Goal: Task Accomplishment & Management: Use online tool/utility

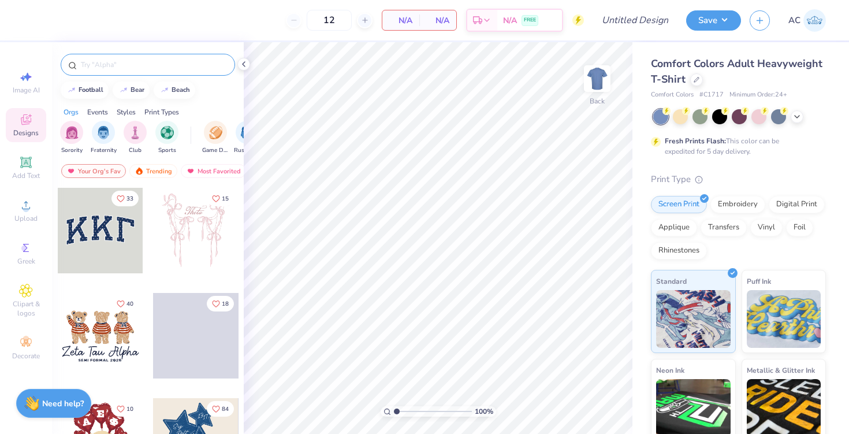
click at [145, 72] on div at bounding box center [148, 65] width 174 height 22
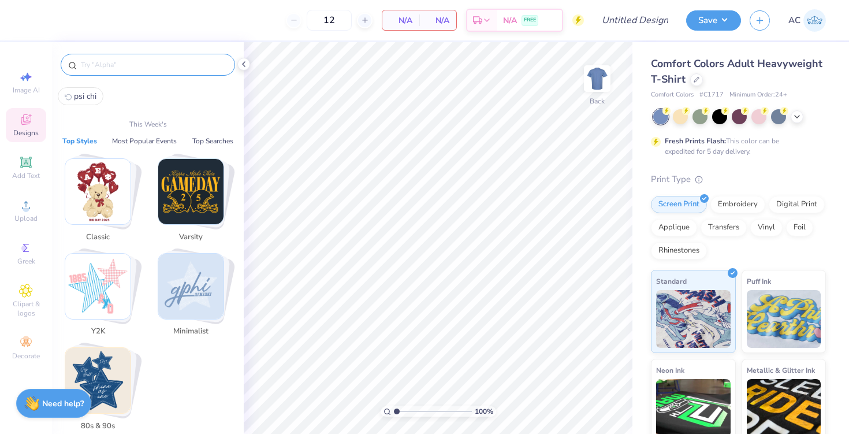
click at [113, 64] on input "text" at bounding box center [154, 65] width 148 height 12
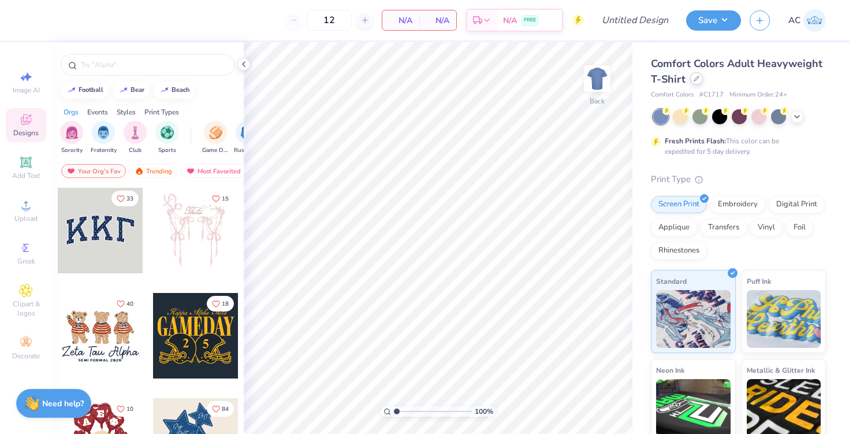
click at [697, 78] on icon at bounding box center [696, 79] width 6 height 6
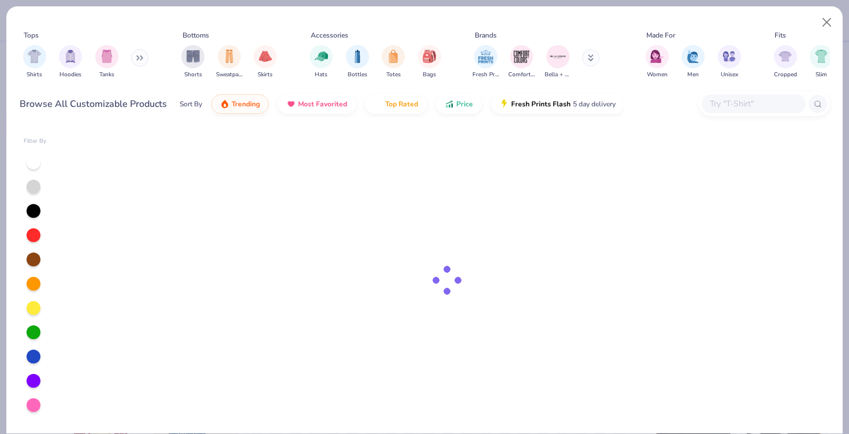
click at [136, 58] on button at bounding box center [139, 57] width 17 height 17
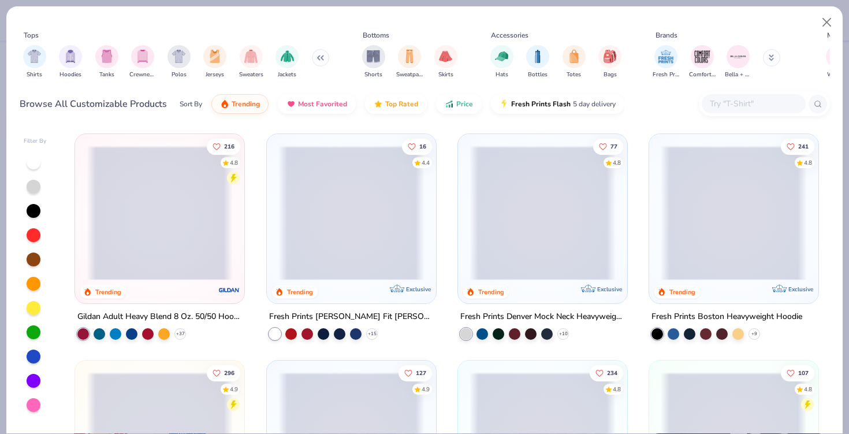
click at [734, 99] on input "text" at bounding box center [752, 103] width 89 height 13
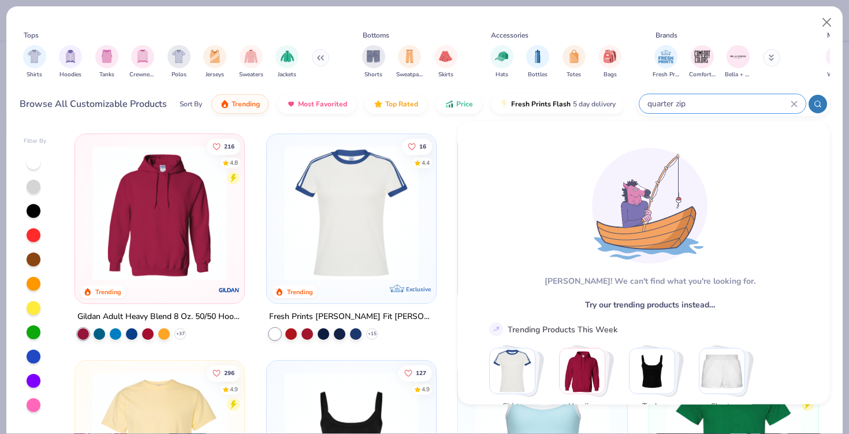
type input "quarter zip"
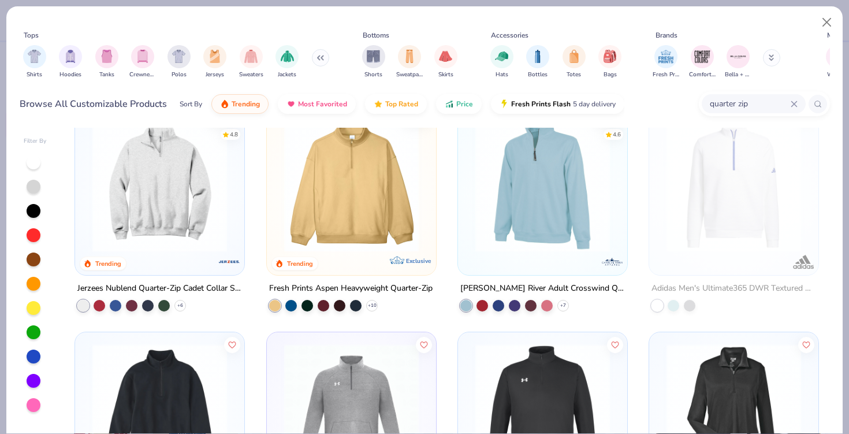
scroll to position [30, 0]
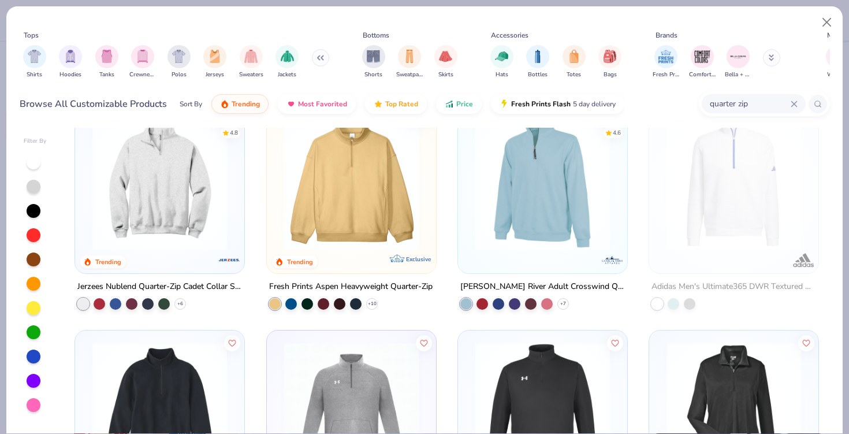
click at [177, 201] on img at bounding box center [160, 182] width 146 height 134
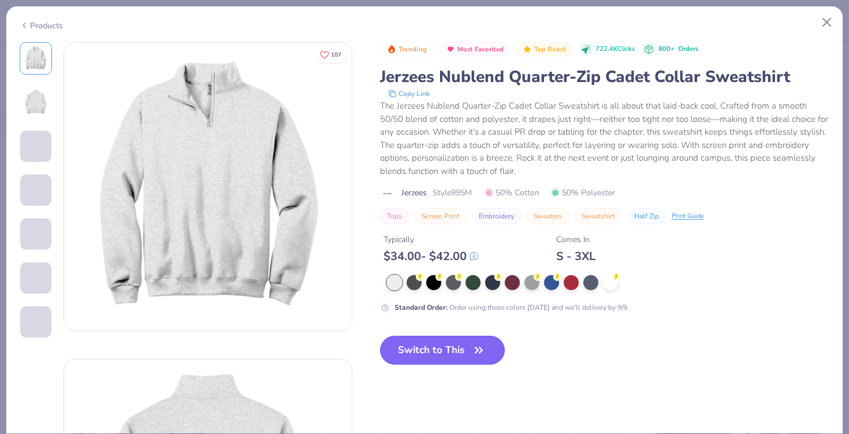
click at [468, 352] on button "Switch to This" at bounding box center [442, 349] width 125 height 29
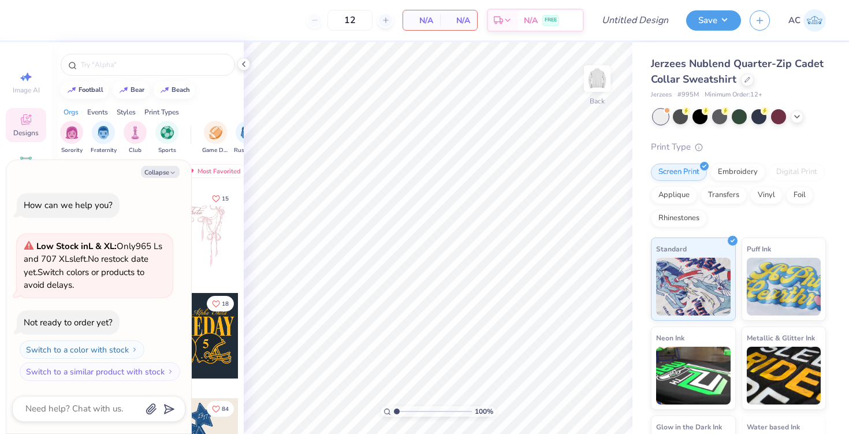
type textarea "x"
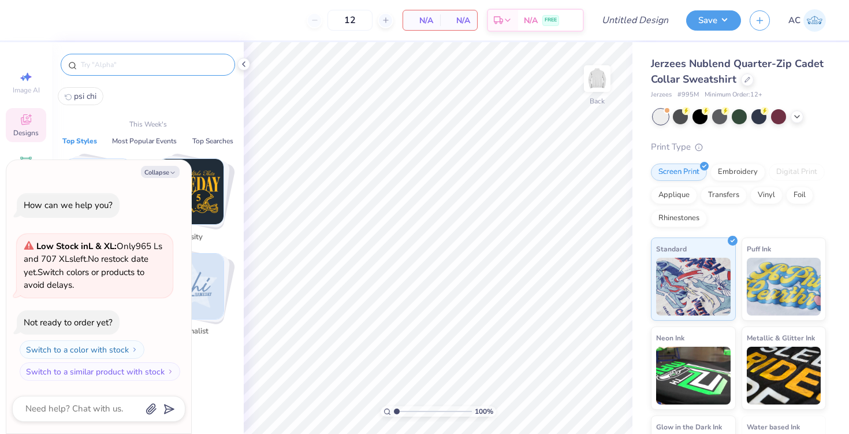
click at [134, 63] on input "text" at bounding box center [154, 65] width 148 height 12
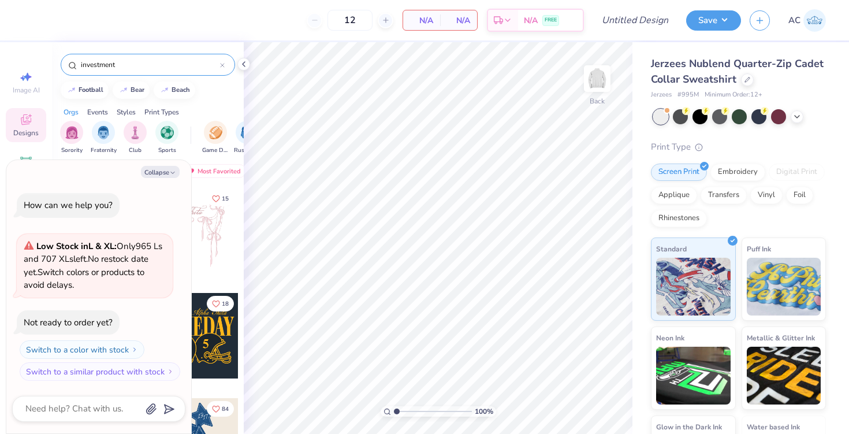
type input "investment"
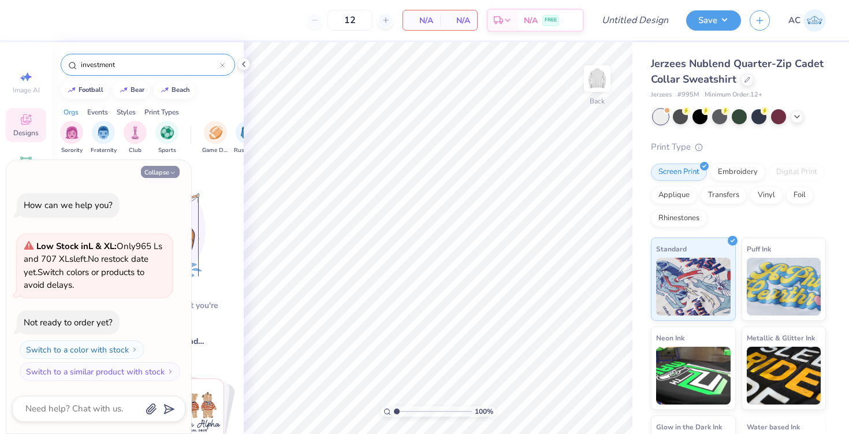
click at [169, 174] on button "Collapse" at bounding box center [160, 172] width 39 height 12
type textarea "x"
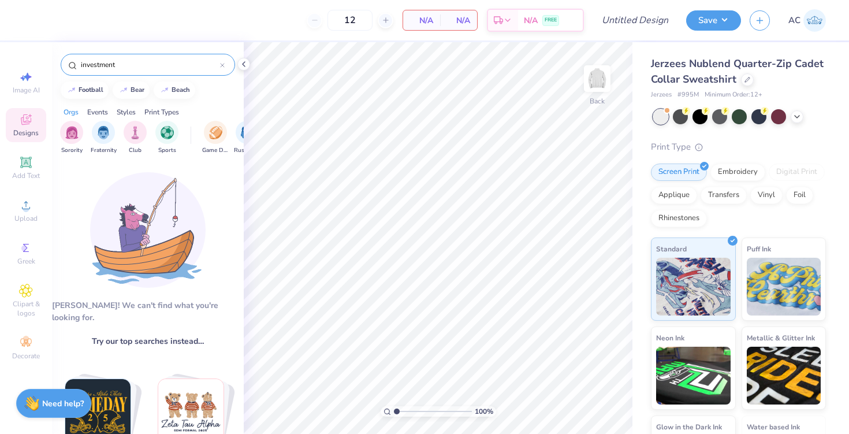
click at [150, 59] on input "investment" at bounding box center [150, 65] width 140 height 12
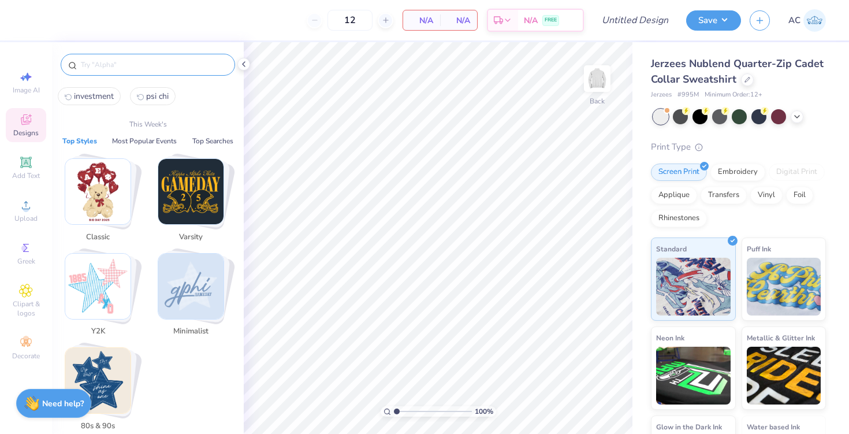
type input "o"
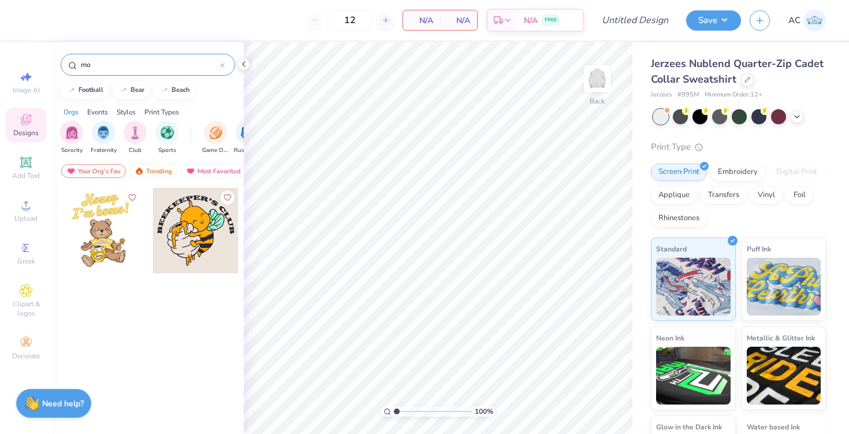
type input "m"
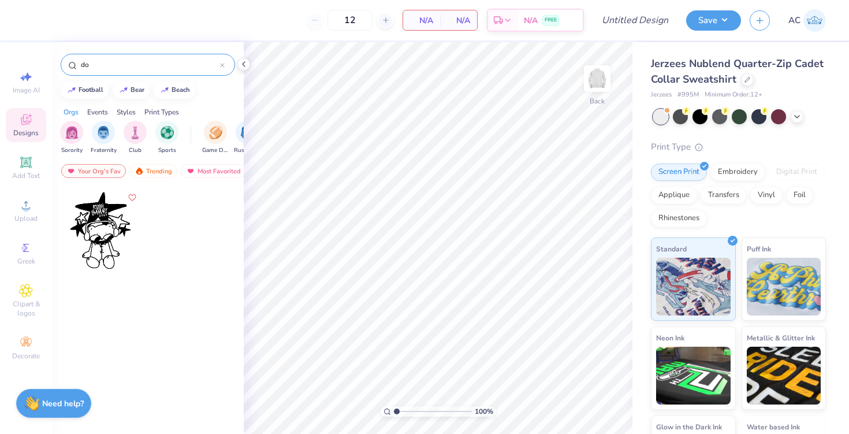
type input "d"
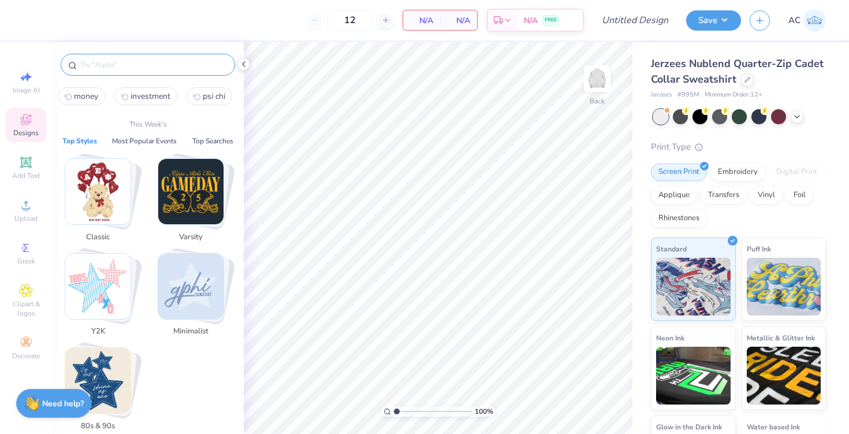
click at [88, 92] on span "money" at bounding box center [86, 96] width 24 height 11
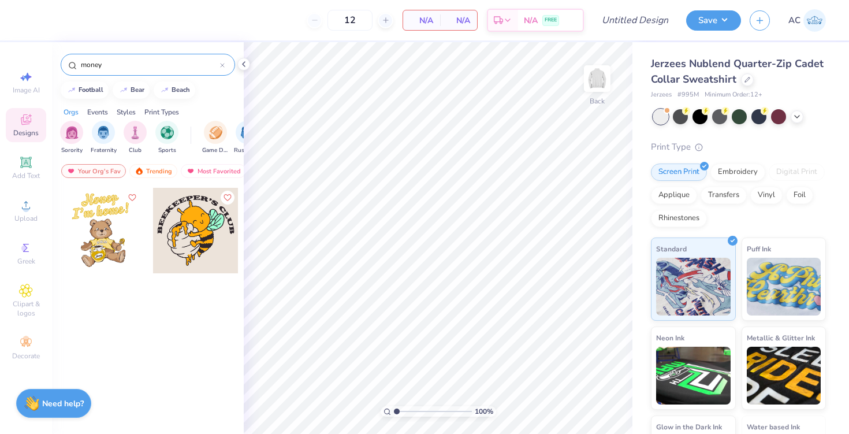
click at [127, 69] on input "money" at bounding box center [150, 65] width 140 height 12
type input "m"
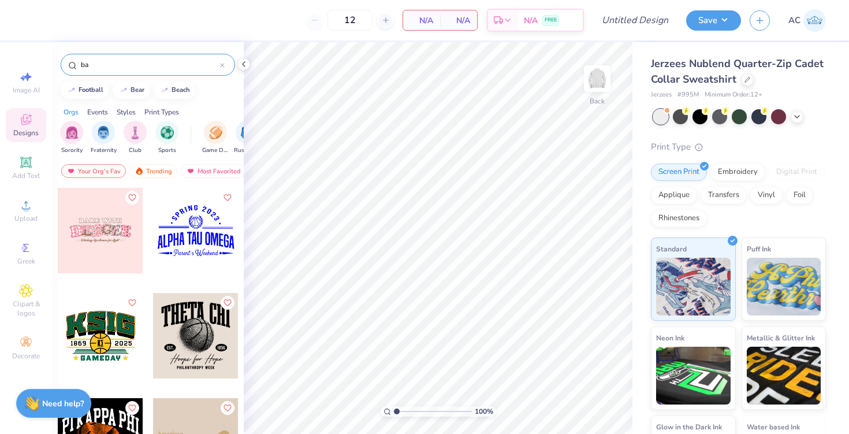
type input "b"
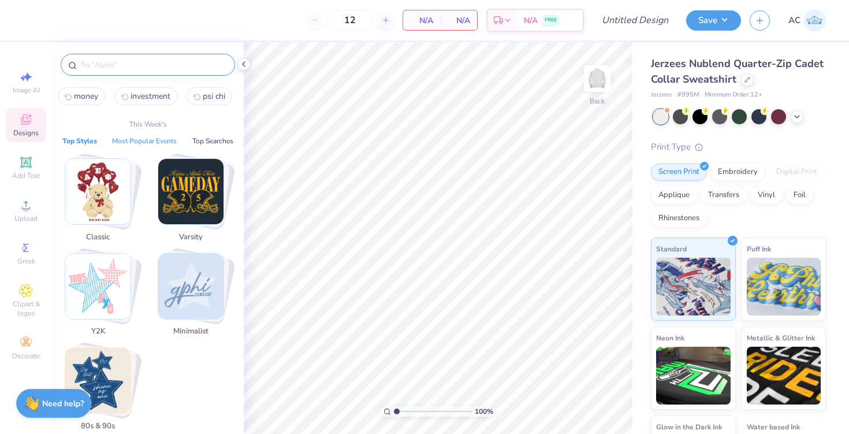
click at [126, 140] on button "Most Popular Events" at bounding box center [145, 141] width 72 height 12
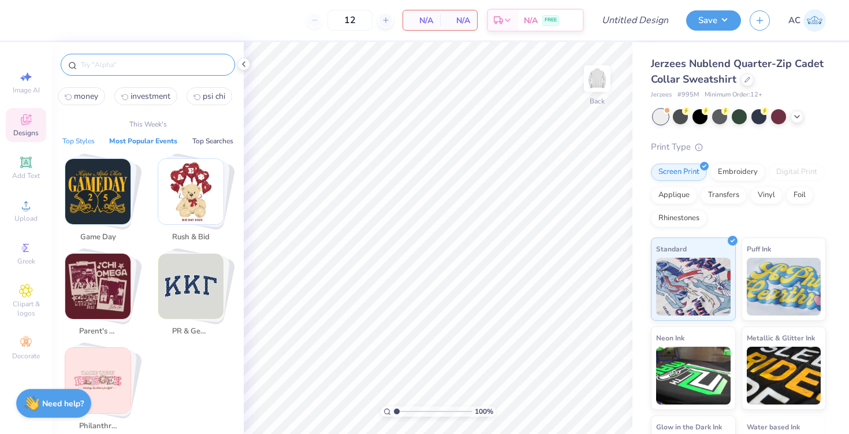
click at [83, 138] on button "Top Styles" at bounding box center [78, 141] width 39 height 12
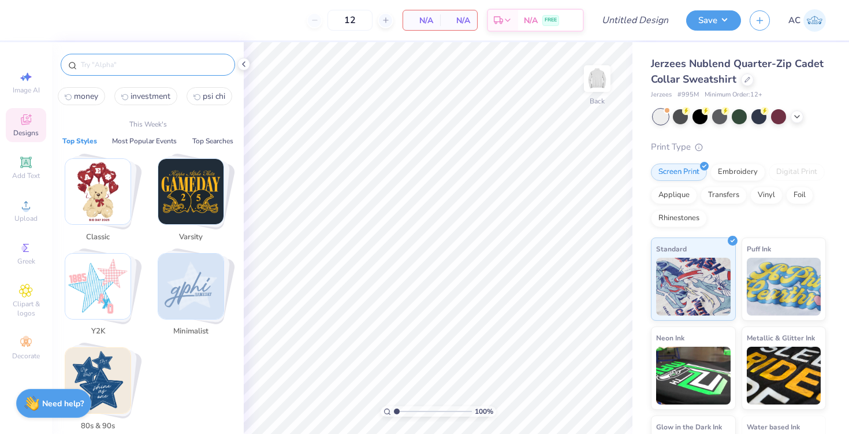
click at [112, 193] on img "Stack Card Button Classic" at bounding box center [97, 191] width 65 height 65
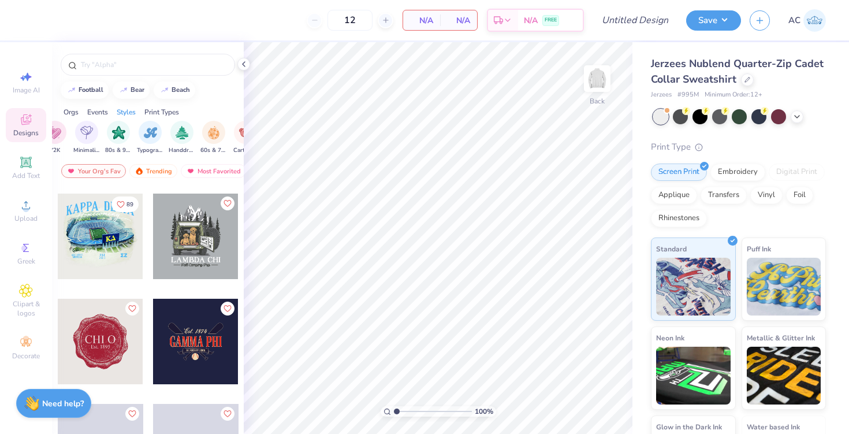
scroll to position [0, 666]
click at [106, 136] on img "filter for Minimalist" at bounding box center [105, 131] width 13 height 13
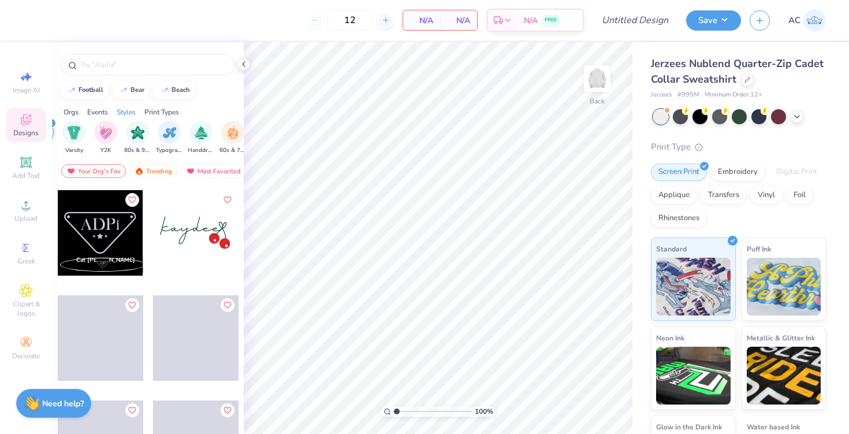
scroll to position [3476, 0]
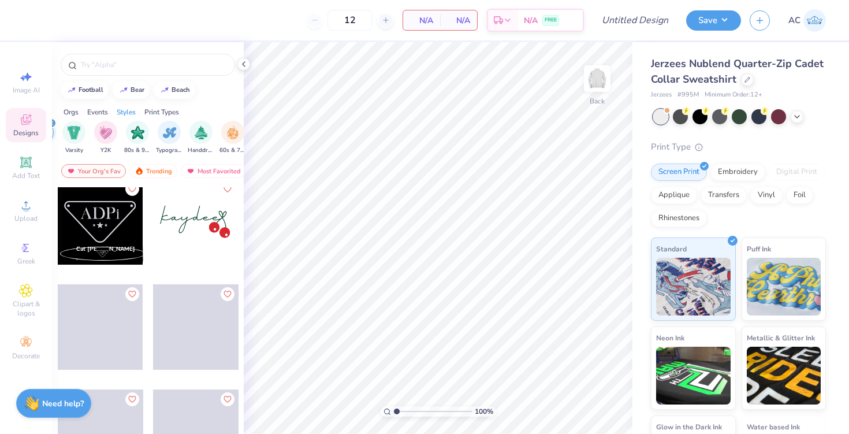
click at [134, 52] on div at bounding box center [148, 61] width 192 height 39
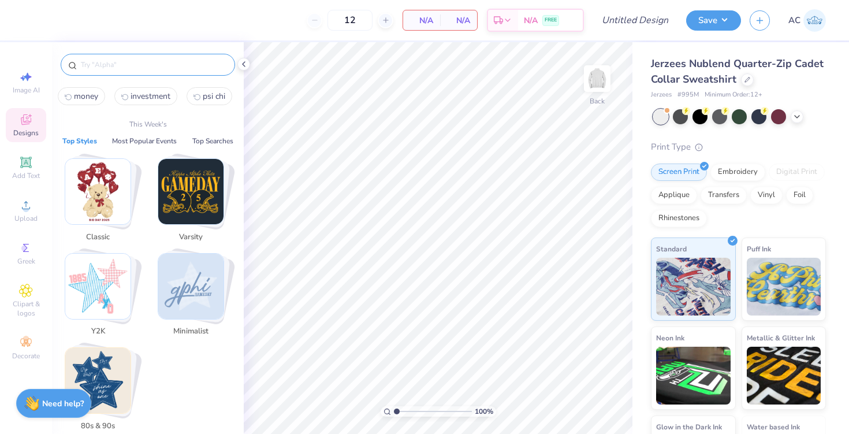
click at [136, 62] on input "text" at bounding box center [154, 65] width 148 height 12
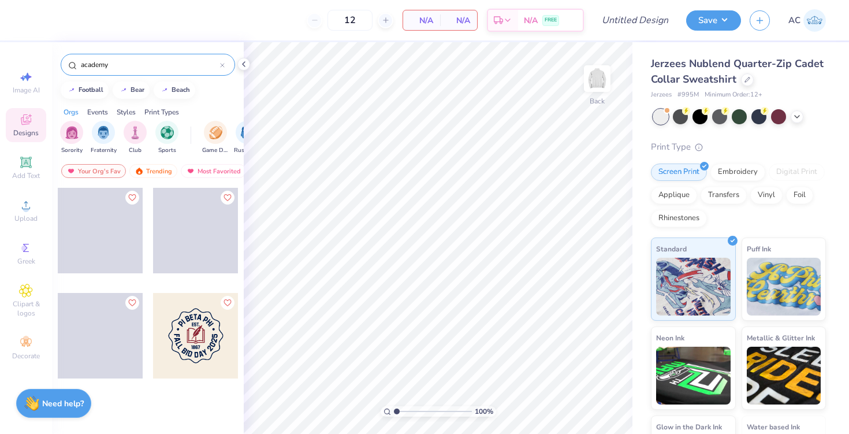
type input "academy"
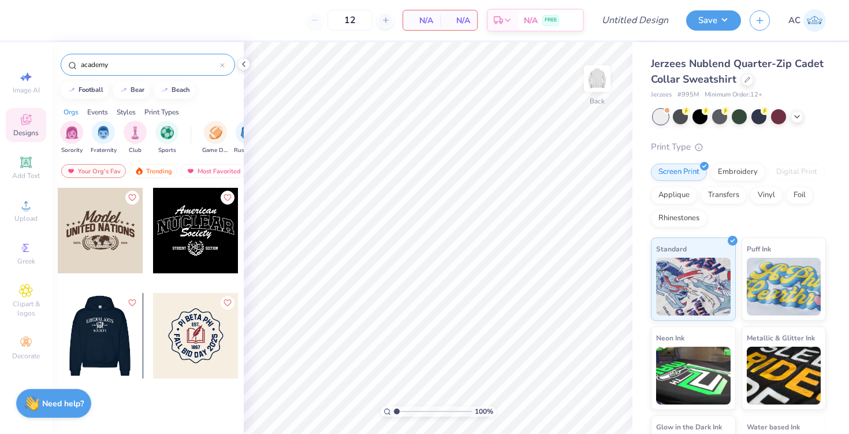
click at [103, 325] on div at bounding box center [99, 335] width 85 height 85
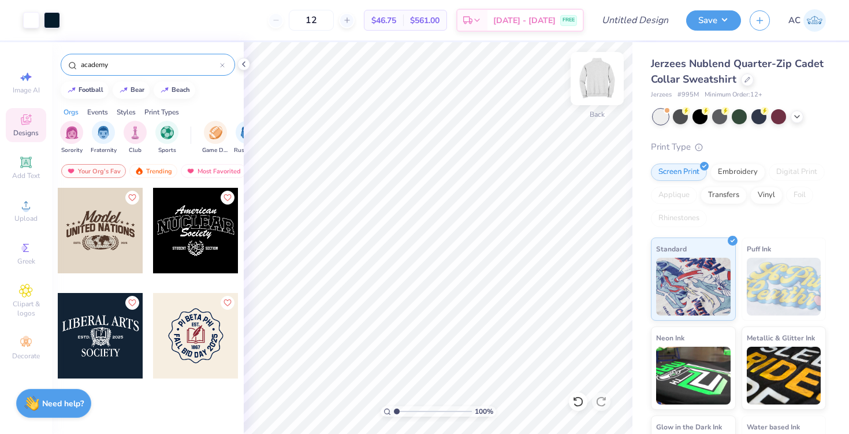
click at [599, 84] on img at bounding box center [597, 78] width 46 height 46
click at [54, 17] on div at bounding box center [52, 19] width 16 height 16
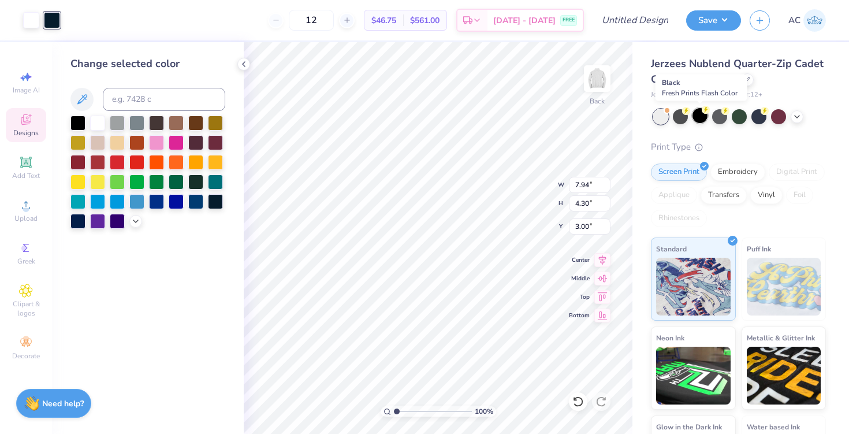
click at [696, 116] on div at bounding box center [699, 115] width 15 height 15
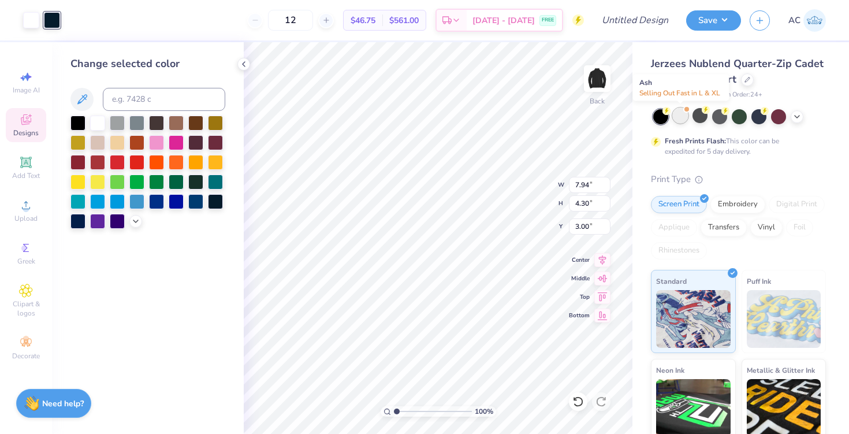
click at [679, 119] on div at bounding box center [679, 115] width 15 height 15
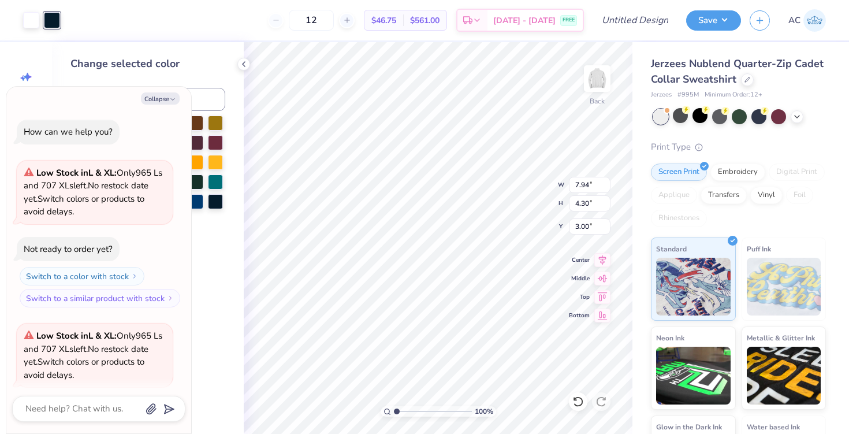
scroll to position [89, 0]
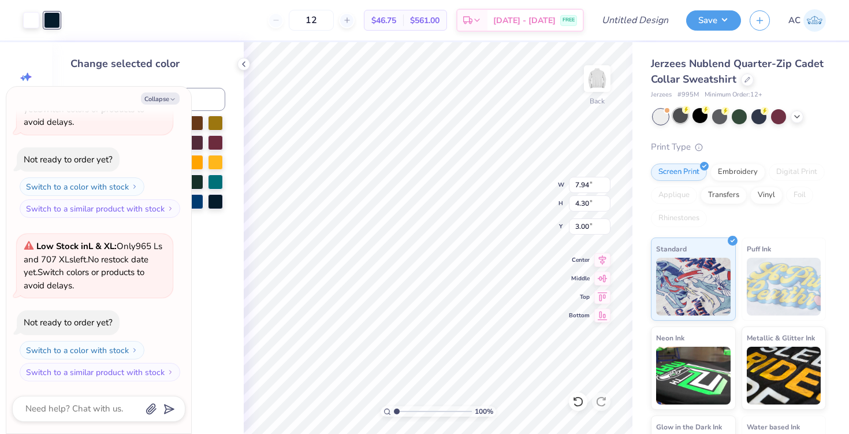
click at [683, 117] on div at bounding box center [679, 115] width 15 height 15
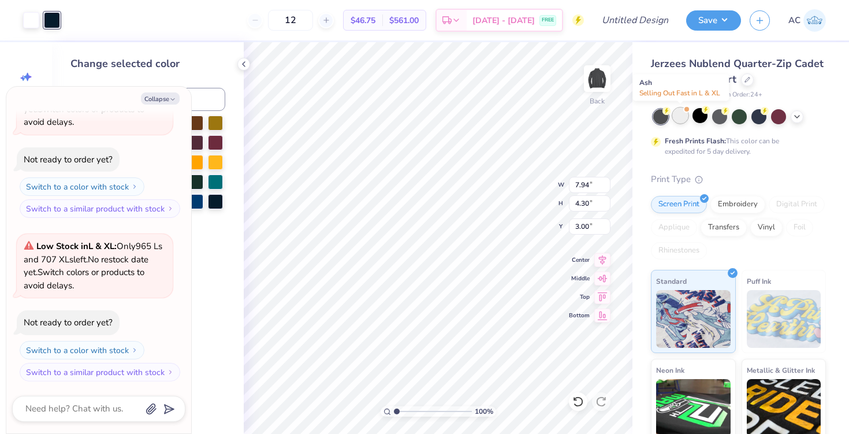
click at [678, 119] on div at bounding box center [679, 115] width 15 height 15
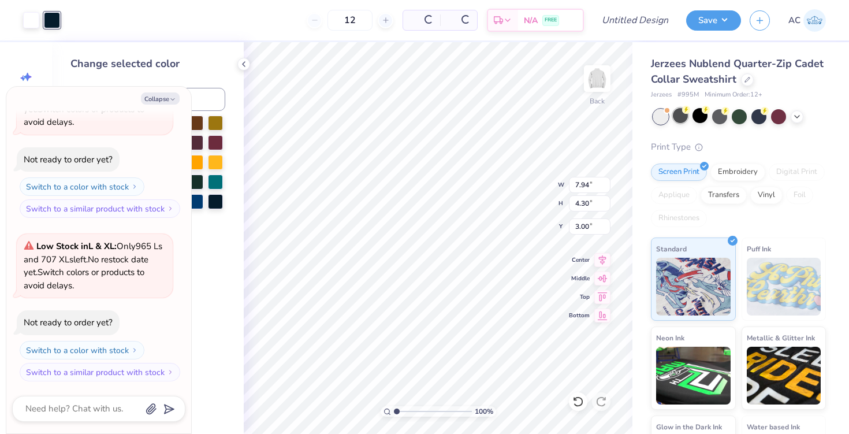
scroll to position [253, 0]
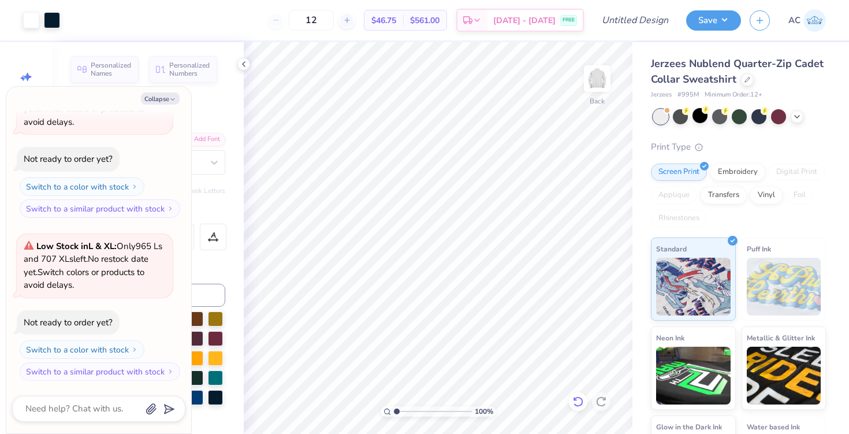
click at [576, 403] on icon at bounding box center [578, 401] width 12 height 12
type textarea "x"
type textarea "SOCIEY"
type textarea "x"
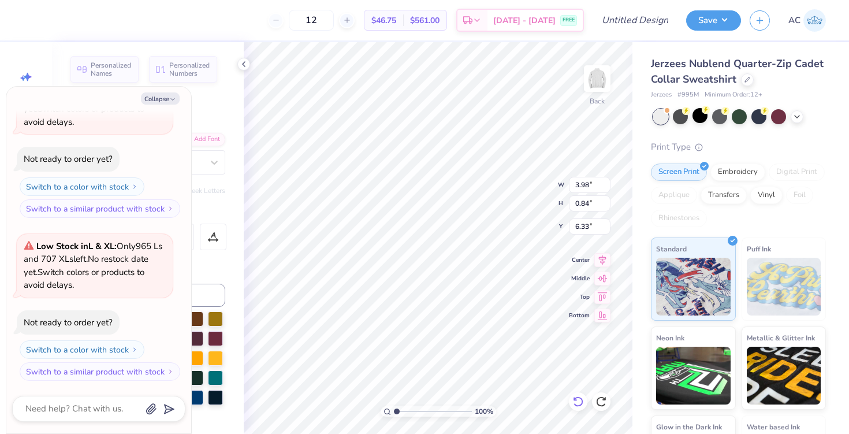
type textarea "SOCIY"
type textarea "x"
type textarea "SOCY"
type textarea "x"
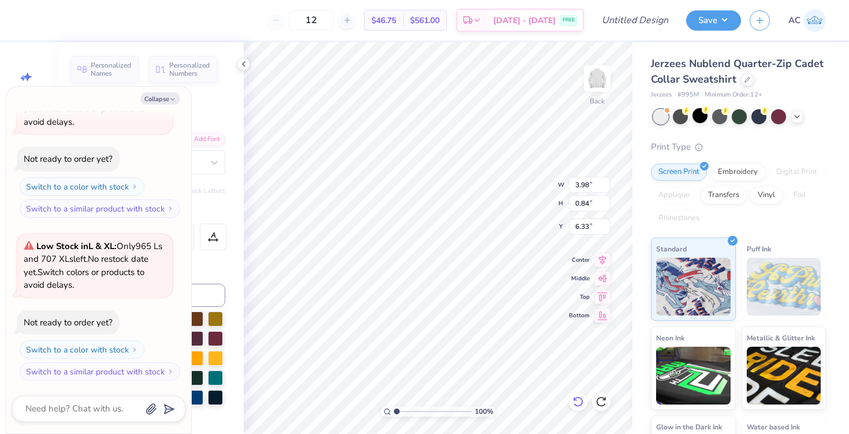
type textarea "SOY"
type textarea "x"
type textarea "SY"
type textarea "x"
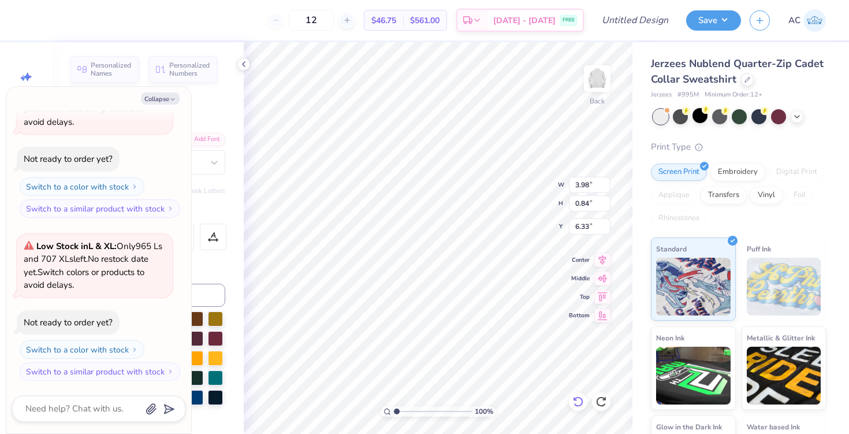
type textarea "Y"
type textarea "x"
type textarea "AY"
type textarea "x"
type textarea "AdY"
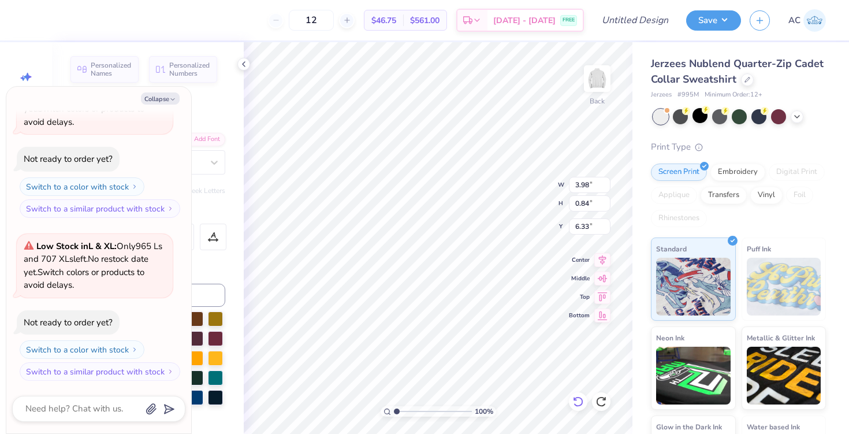
type textarea "x"
type textarea "AdaY"
type textarea "x"
type textarea "AdadY"
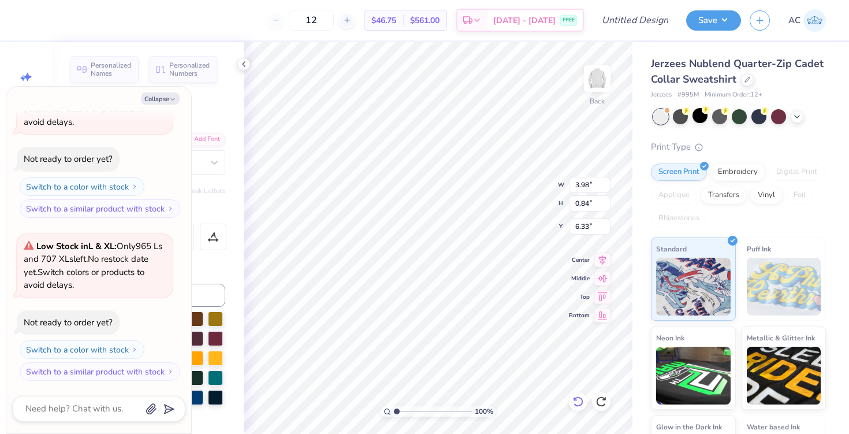
type textarea "x"
type textarea "AdaY"
type textarea "x"
type textarea "AdY"
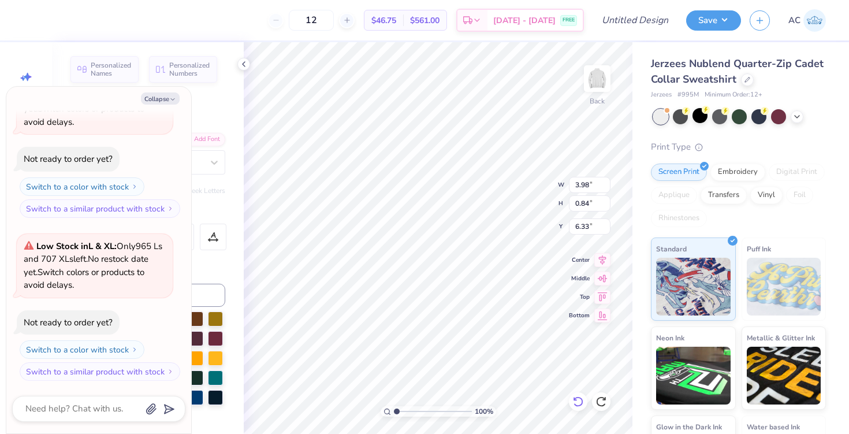
type textarea "x"
type textarea "AY"
type textarea "x"
type textarea "ACY"
type textarea "x"
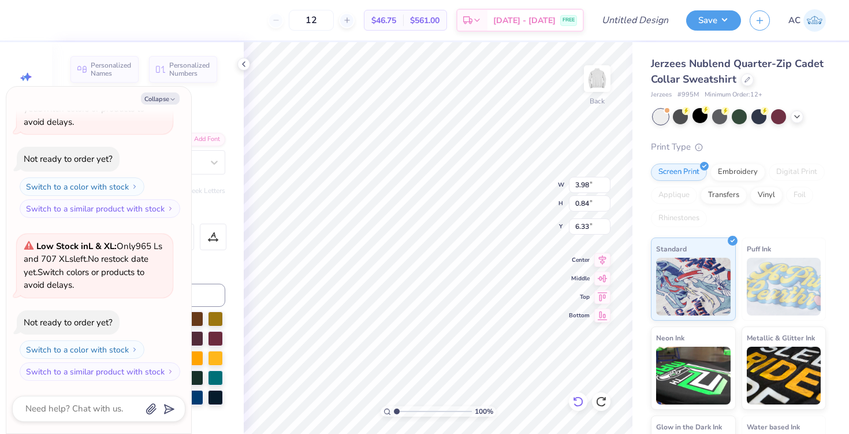
type textarea "ACAY"
type textarea "x"
type textarea "ACADY"
type textarea "x"
type textarea "ACADEY"
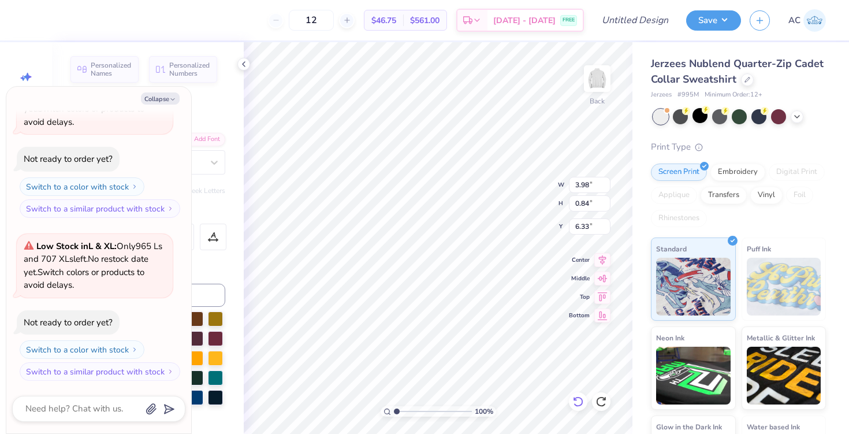
type textarea "x"
type textarea "ACADEMY"
type textarea "x"
type input "7.94"
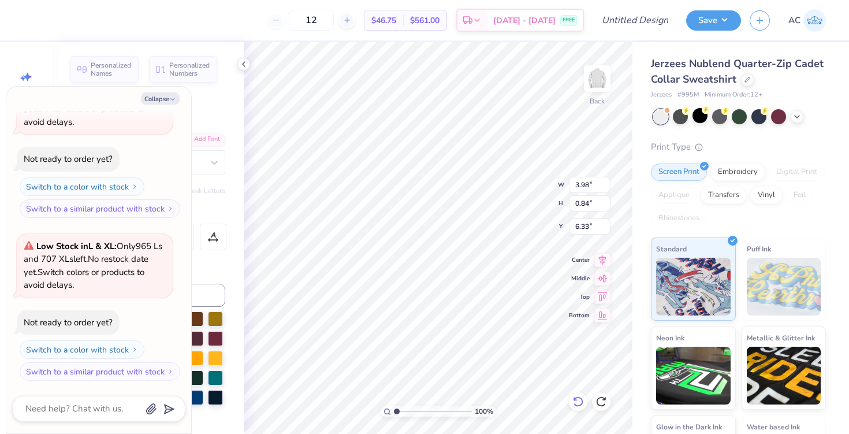
type input "1.71"
type input "3.00"
type textarea "x"
type textarea "LIBERAL AS"
type textarea "x"
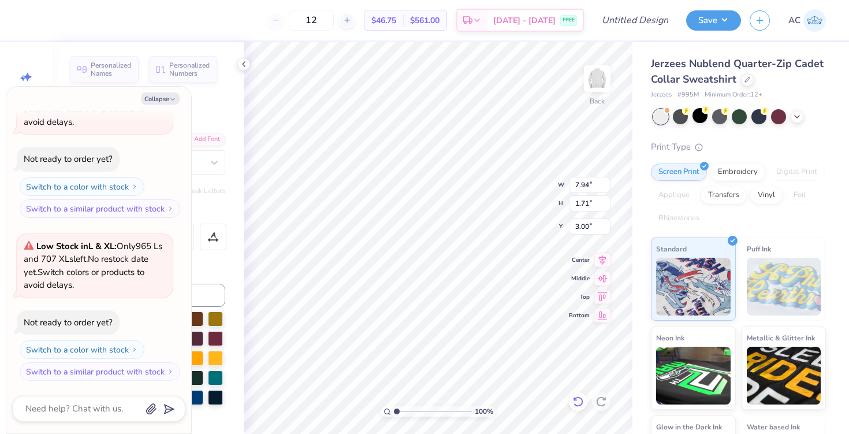
type textarea "LIBERAL S"
type textarea "x"
type textarea "LIBERALS"
type textarea "x"
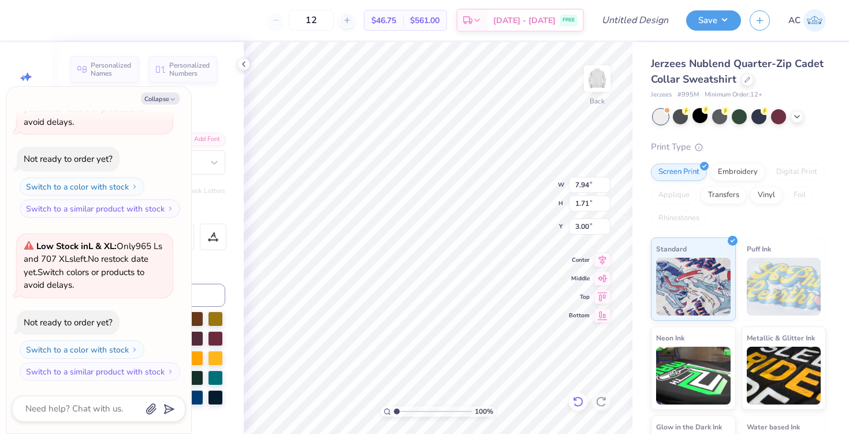
type textarea "LIBERAL"
type textarea "x"
type textarea "LIBERA"
type textarea "x"
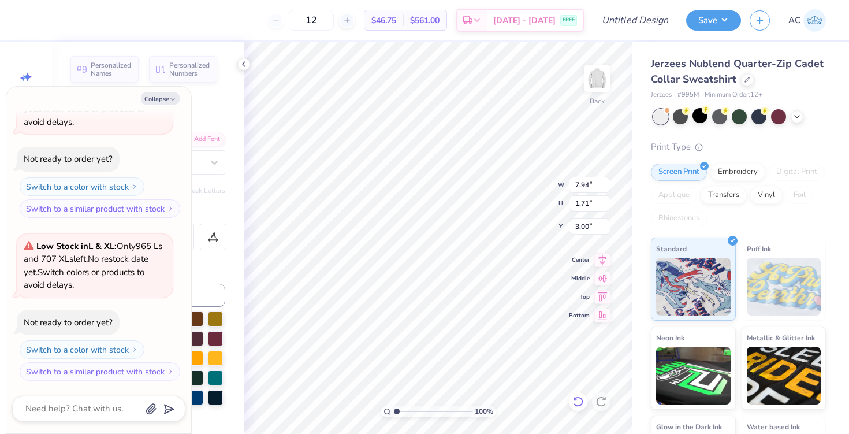
type textarea "LIBER"
type textarea "x"
type textarea "LIBE"
type textarea "x"
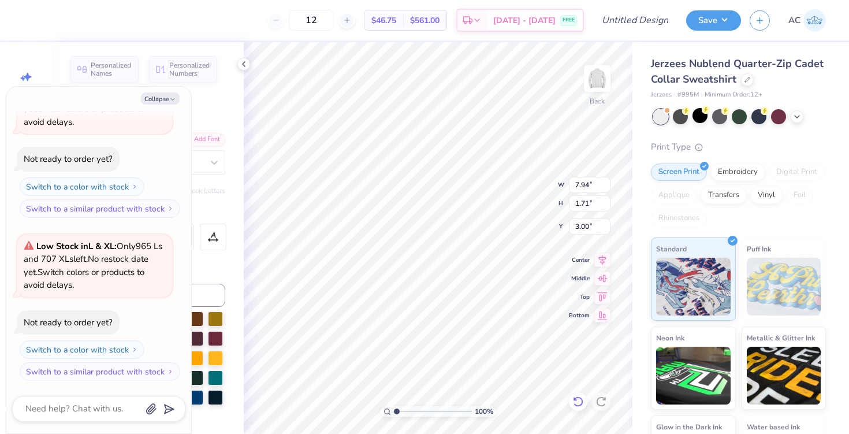
type textarea "LIB"
type textarea "x"
type textarea "LI"
type textarea "x"
type textarea "L"
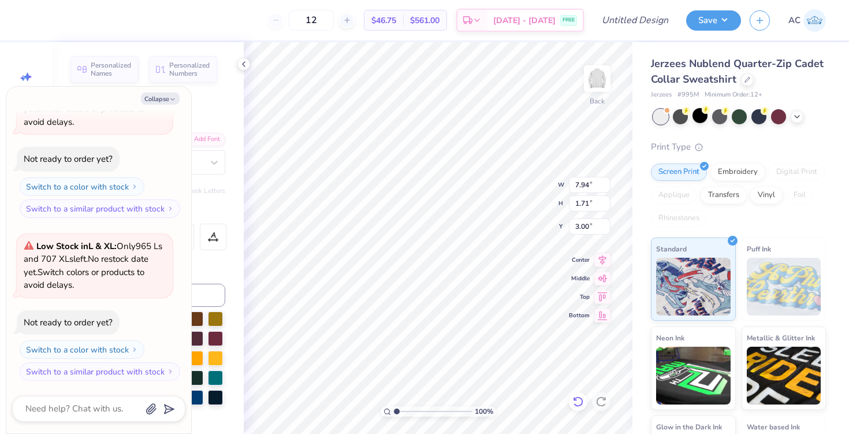
type textarea "x"
type textarea "I"
type textarea "x"
type textarea "IN"
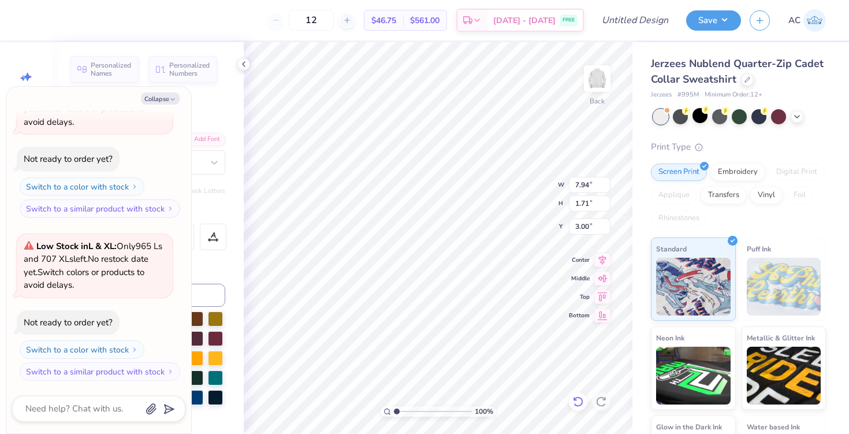
type textarea "x"
type textarea "INV"
type textarea "x"
type textarea "INVE"
type textarea "x"
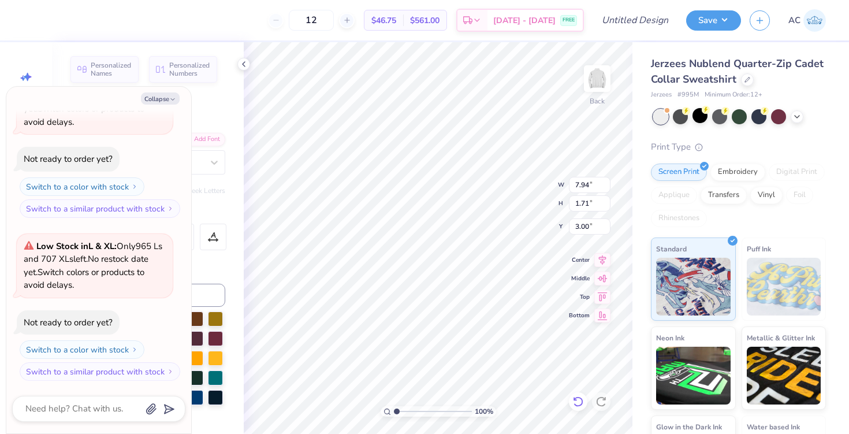
type textarea "INVES"
type textarea "x"
type textarea "INVEST"
type textarea "x"
type textarea "INVESTM"
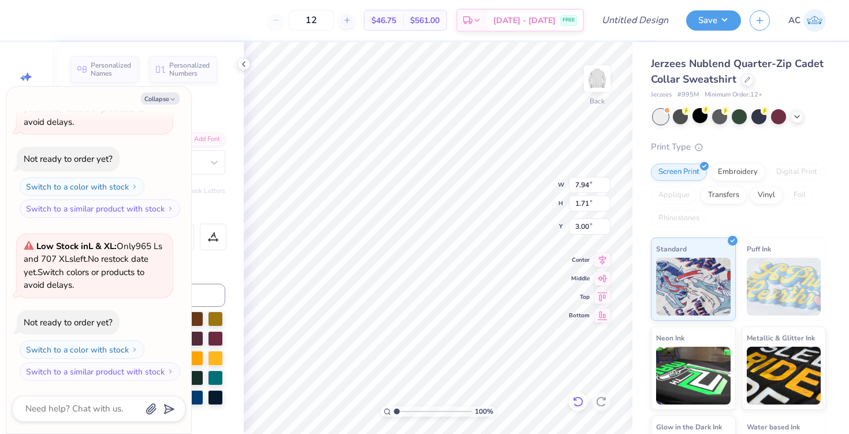
type textarea "x"
type textarea "INVESTME"
type textarea "x"
type textarea "INVESTMEN"
type textarea "x"
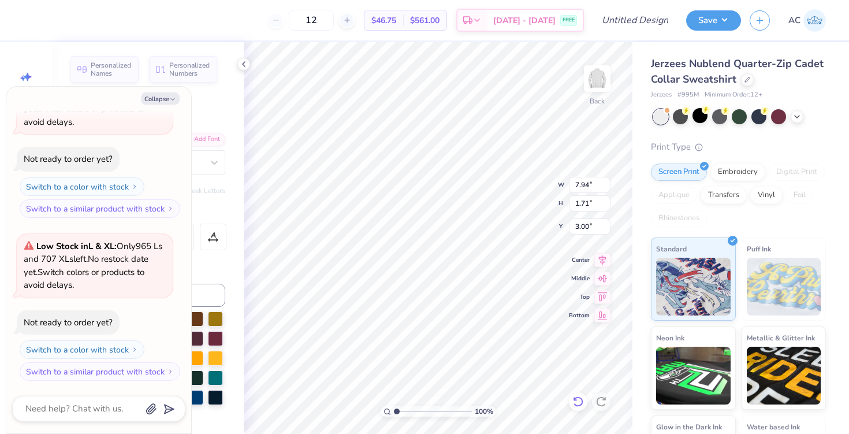
type textarea "INVESTMENT"
type textarea "x"
type textarea "INVESTMENT"
type textarea "x"
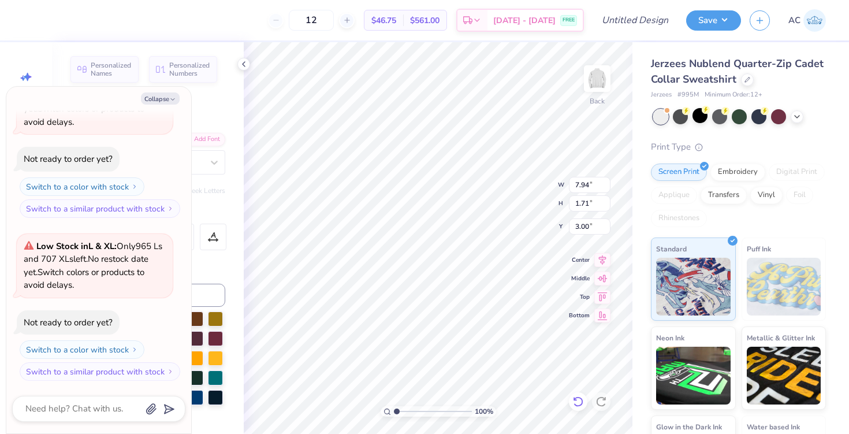
type textarea "INVESTMENT B"
type textarea "x"
type textarea "INVESTMENT BA"
type textarea "x"
type textarea "INVESTMENT BAN"
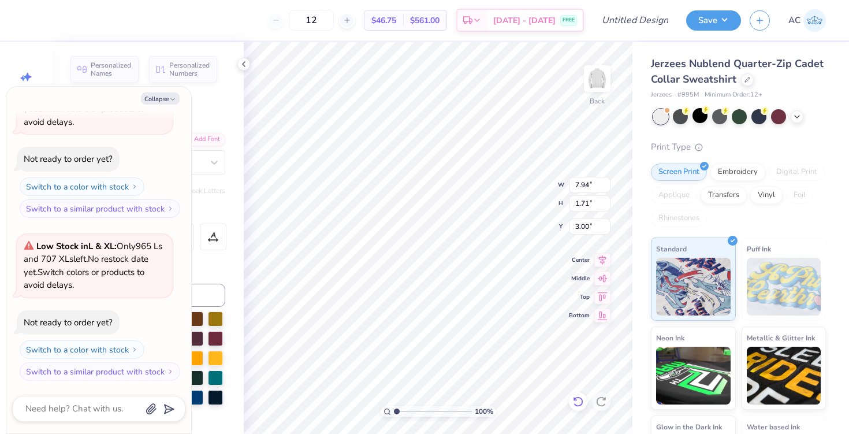
type textarea "x"
type textarea "INVESTMENT BANK"
type textarea "x"
type textarea "INVESTMENT BANKI"
type textarea "x"
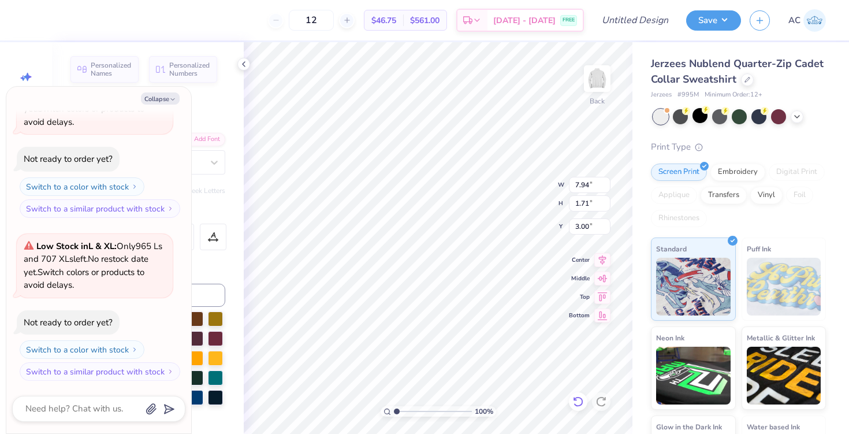
type textarea "INVESTMENT BANKIN"
type textarea "x"
type textarea "INVESTMENT BANKING"
click at [159, 97] on button "Collapse" at bounding box center [160, 98] width 39 height 12
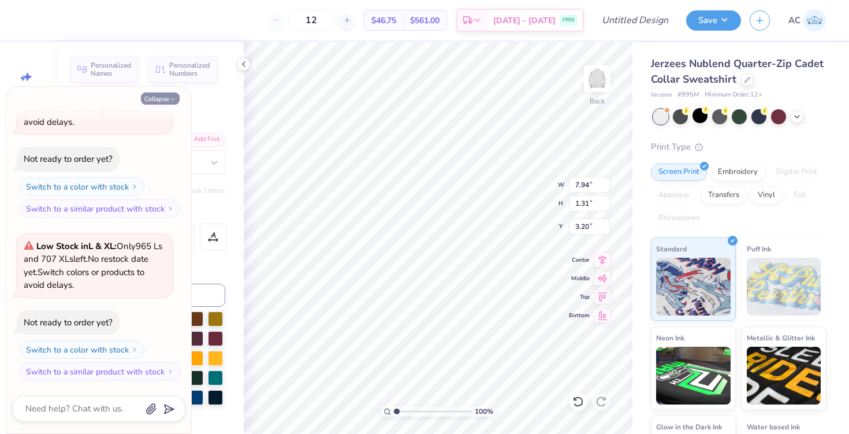
type textarea "x"
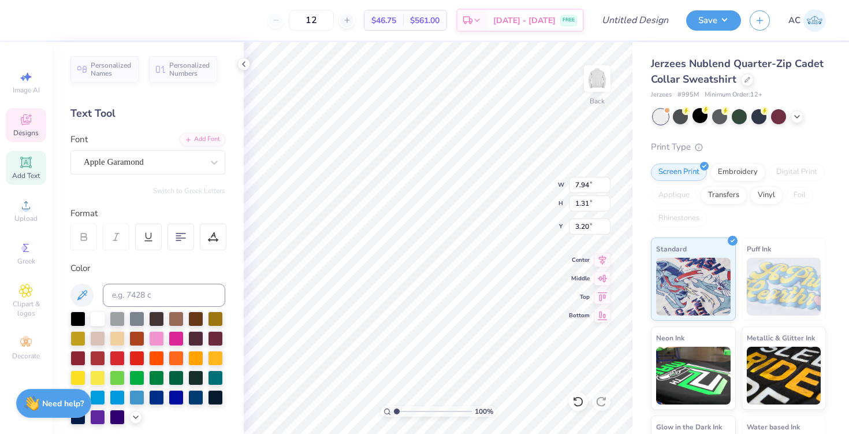
type input "4.52"
type input "0.81"
type input "10.07"
click at [245, 66] on icon at bounding box center [243, 63] width 9 height 9
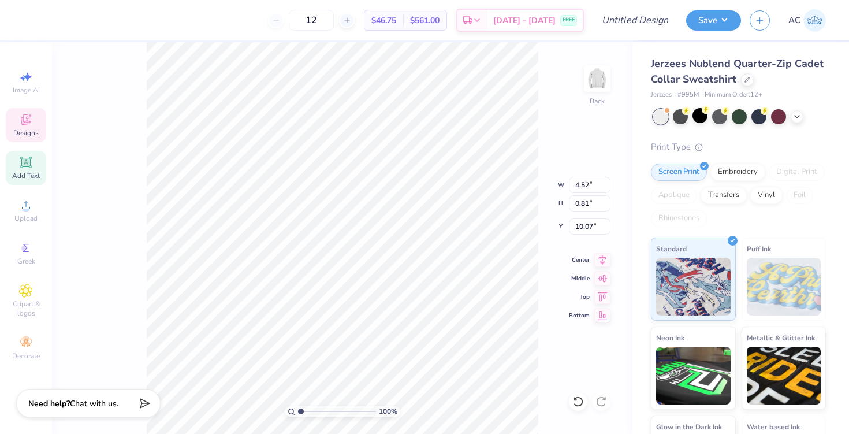
click at [34, 123] on div "Designs" at bounding box center [26, 125] width 40 height 34
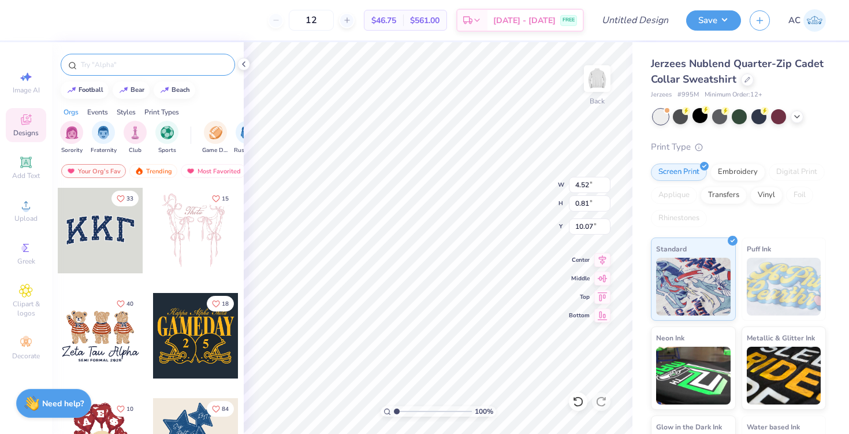
click at [160, 69] on input "text" at bounding box center [154, 65] width 148 height 12
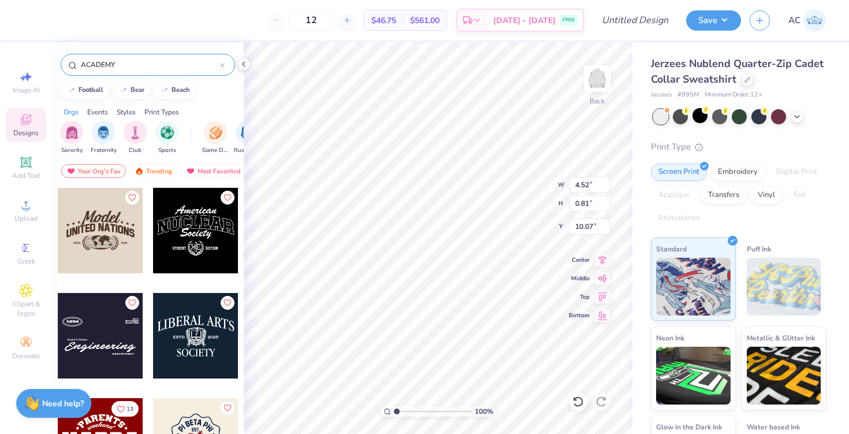
type input "ACADEMY"
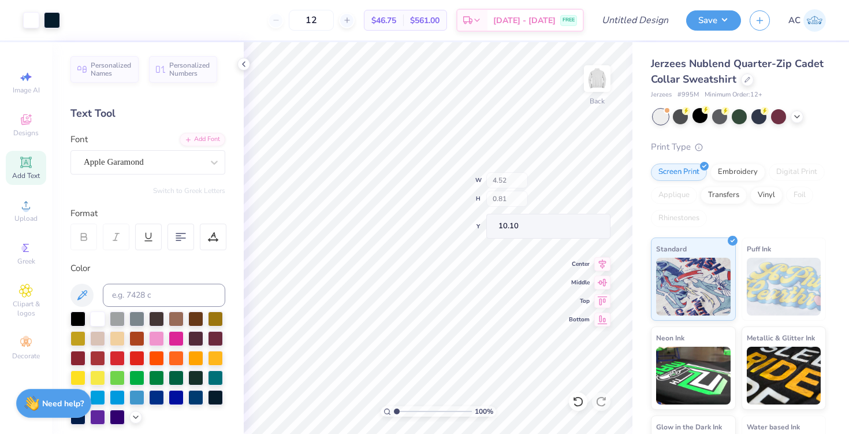
type input "10.10"
type input "4.44"
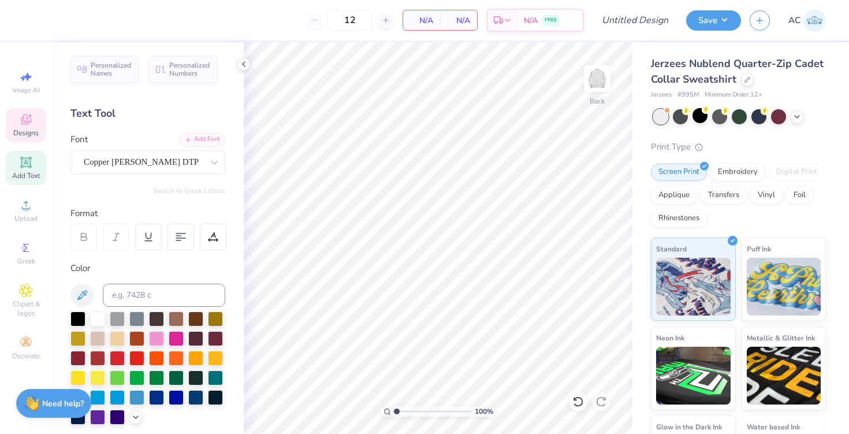
click at [24, 132] on span "Designs" at bounding box center [25, 132] width 25 height 9
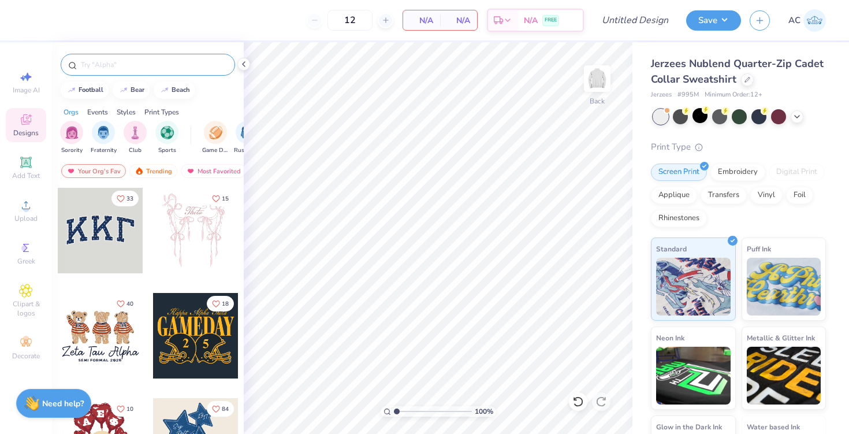
click at [124, 57] on div at bounding box center [148, 65] width 174 height 22
click at [117, 54] on div at bounding box center [148, 65] width 174 height 22
click at [117, 59] on input "text" at bounding box center [154, 65] width 148 height 12
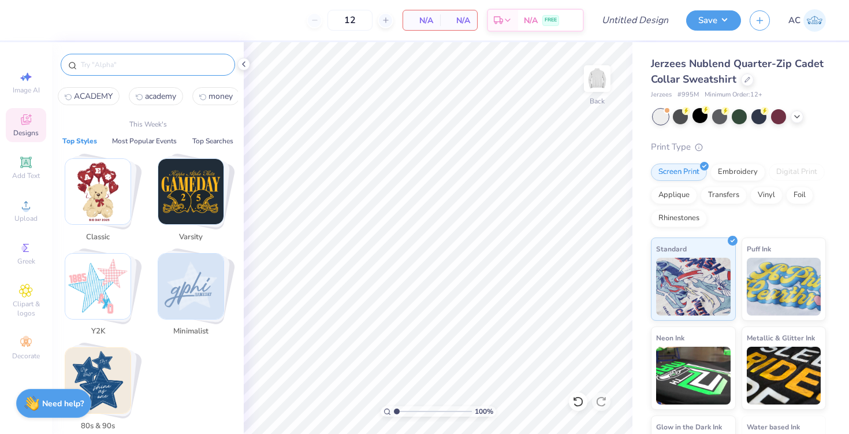
click at [88, 98] on span "ACADEMY" at bounding box center [93, 96] width 39 height 11
type input "ACADEMY"
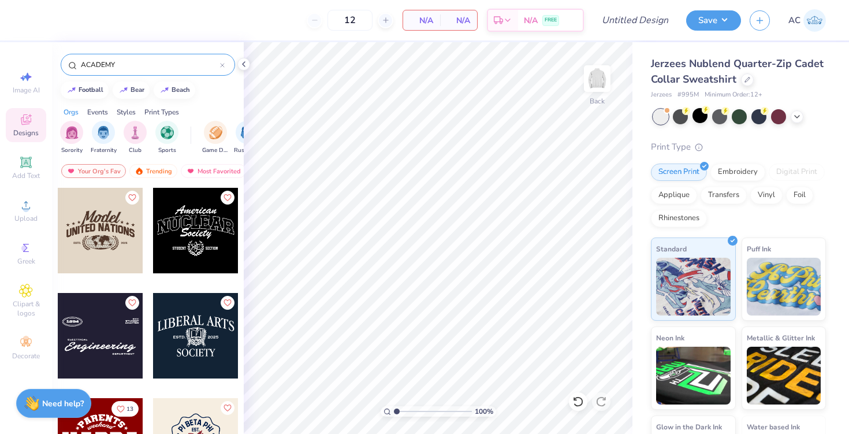
scroll to position [1, 0]
click at [209, 218] on div at bounding box center [195, 229] width 85 height 85
click at [187, 327] on div at bounding box center [195, 334] width 85 height 85
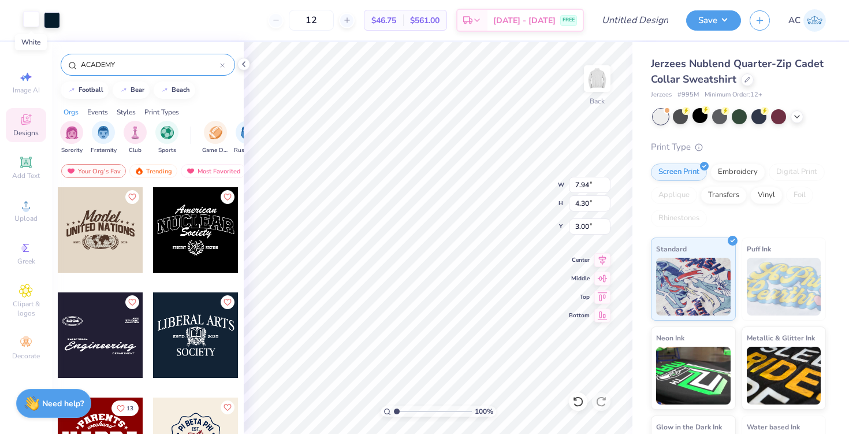
click at [32, 20] on div at bounding box center [31, 19] width 16 height 16
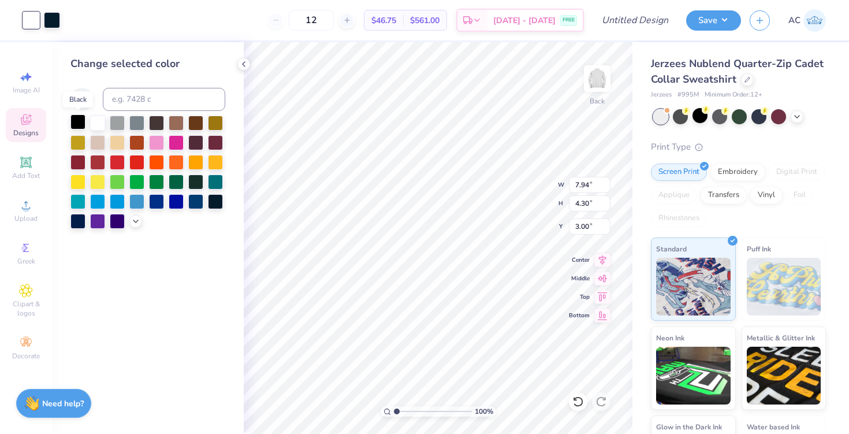
click at [84, 123] on div at bounding box center [77, 121] width 15 height 15
click at [98, 125] on div at bounding box center [97, 121] width 15 height 15
click at [697, 115] on div at bounding box center [699, 115] width 15 height 15
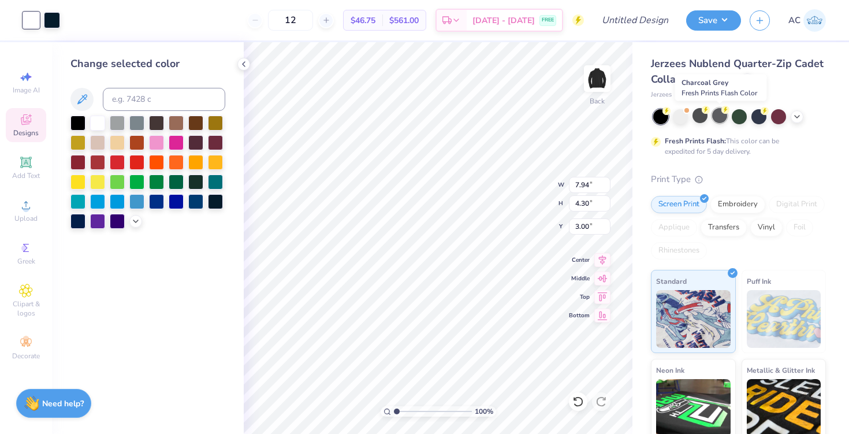
click at [718, 120] on div at bounding box center [719, 115] width 15 height 15
click at [757, 121] on div at bounding box center [758, 115] width 15 height 15
type input "5.04"
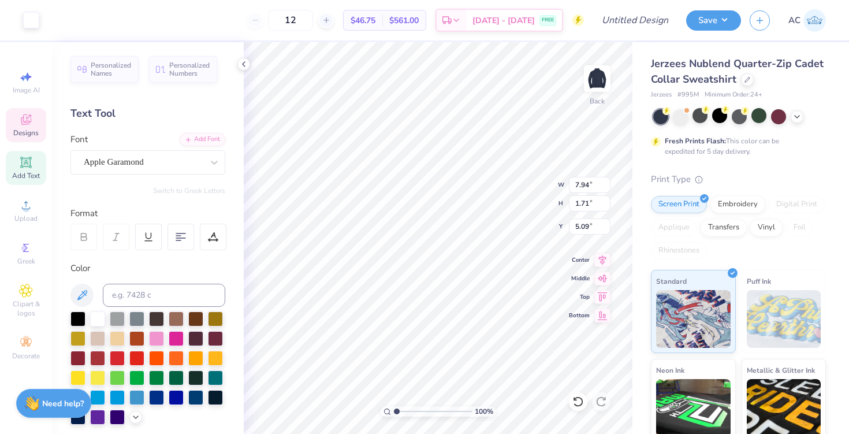
type input "5.09"
type textarea "L"
type textarea "INVESTMENT BANKING"
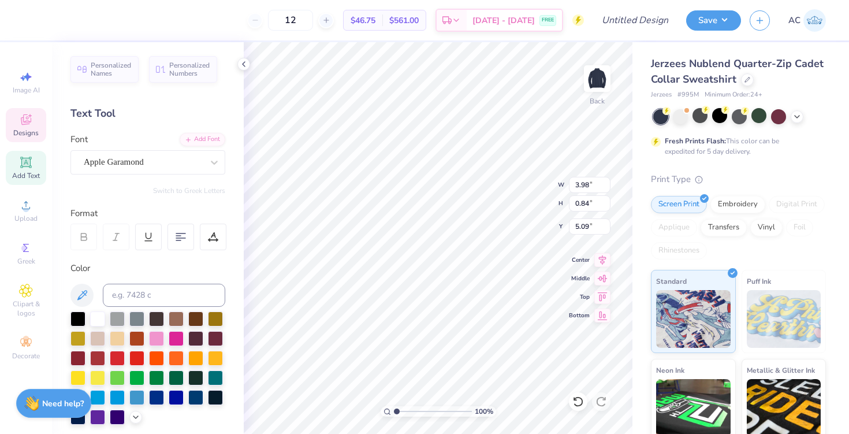
type input "3.98"
type input "0.84"
type input "8.37"
type textarea "ACADEMY"
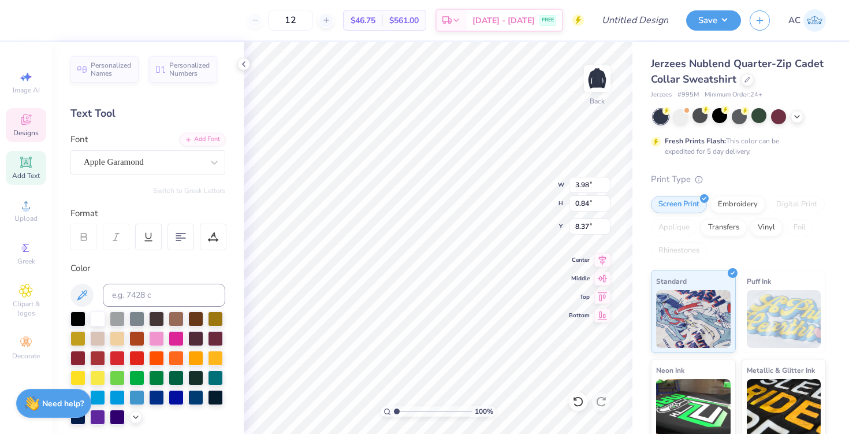
scroll to position [0, 2]
type input "3.94"
type textarea "x"
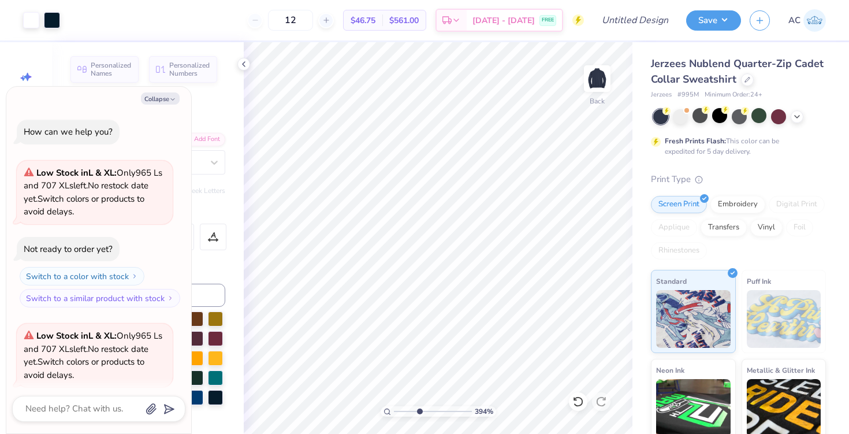
type input "4.06"
type textarea "x"
type input "4.09"
type textarea "x"
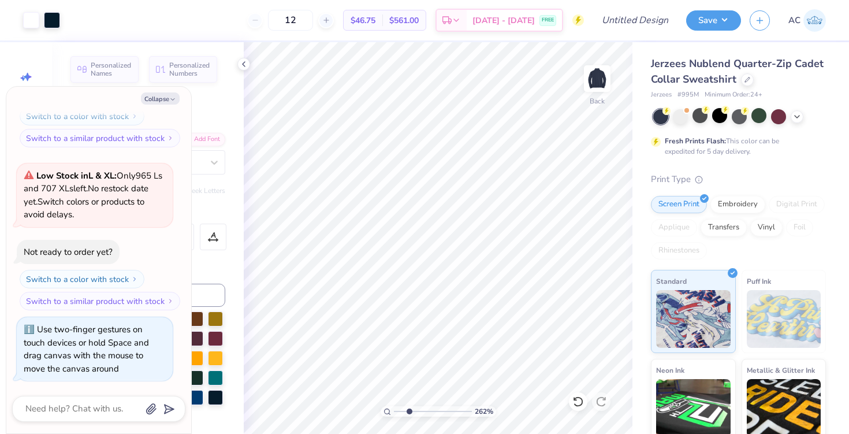
drag, startPoint x: 395, startPoint y: 409, endPoint x: 409, endPoint y: 414, distance: 14.8
type input "2.62"
click at [409, 414] on input "range" at bounding box center [433, 411] width 78 height 10
type textarea "x"
type textarea "HILL, NC"
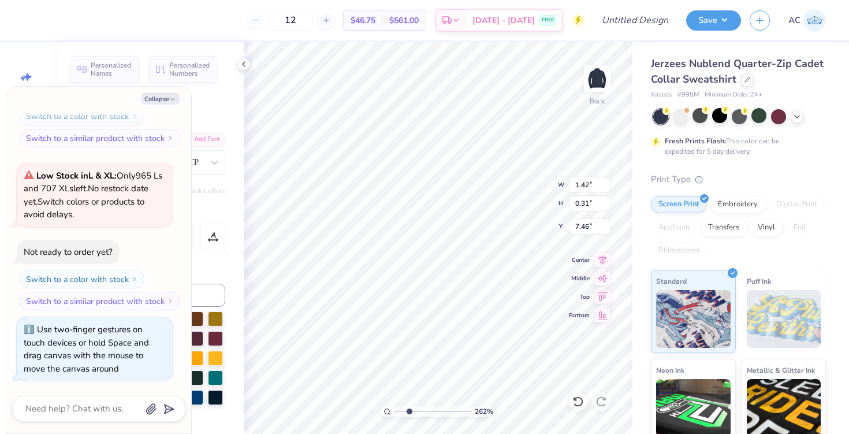
type textarea "x"
type textarea "HILL, NC"
type textarea "x"
type textarea "HILL, N"
type textarea "x"
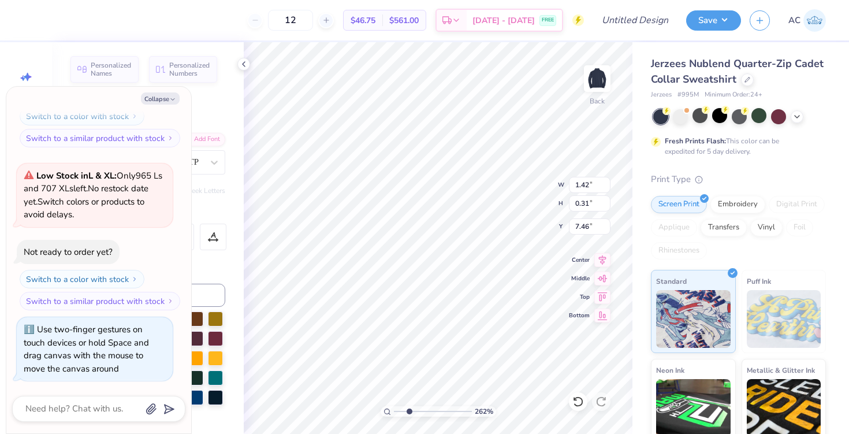
type textarea "HILL,"
type textarea "x"
type textarea "HILL,"
type textarea "x"
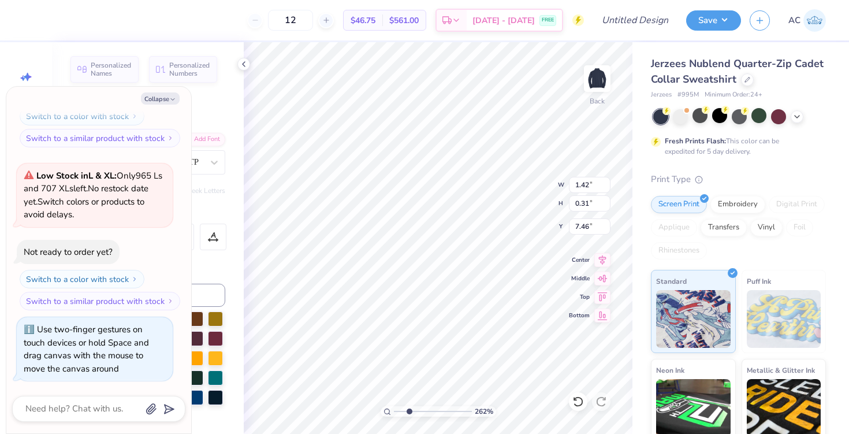
type textarea "HILL"
type textarea "x"
type textarea "HIL"
type textarea "x"
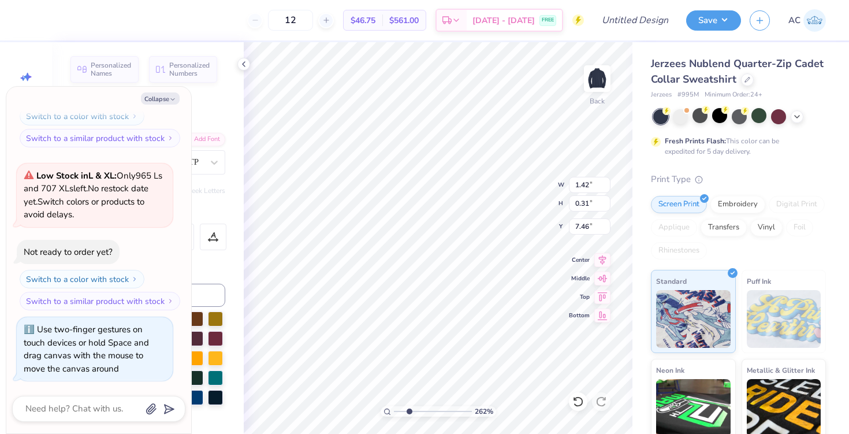
type textarea "H"
type textarea "x"
drag, startPoint x: 410, startPoint y: 412, endPoint x: 395, endPoint y: 410, distance: 15.2
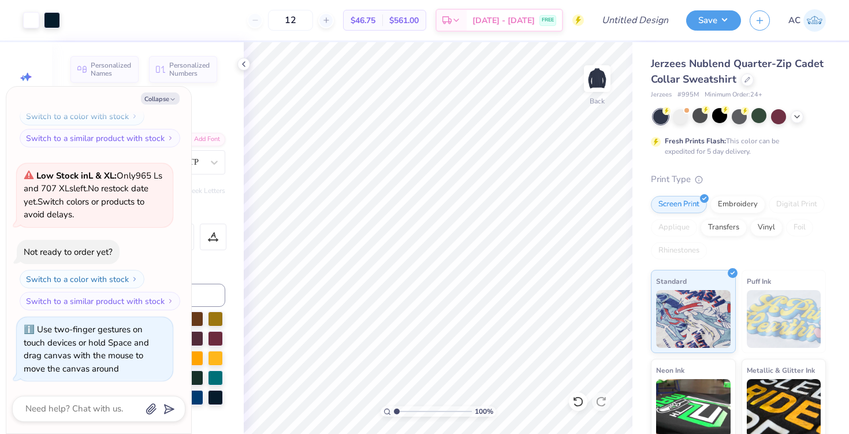
type input "1"
click at [395, 410] on input "range" at bounding box center [433, 411] width 78 height 10
type textarea "x"
type input "4.79"
click at [593, 77] on img at bounding box center [597, 78] width 46 height 46
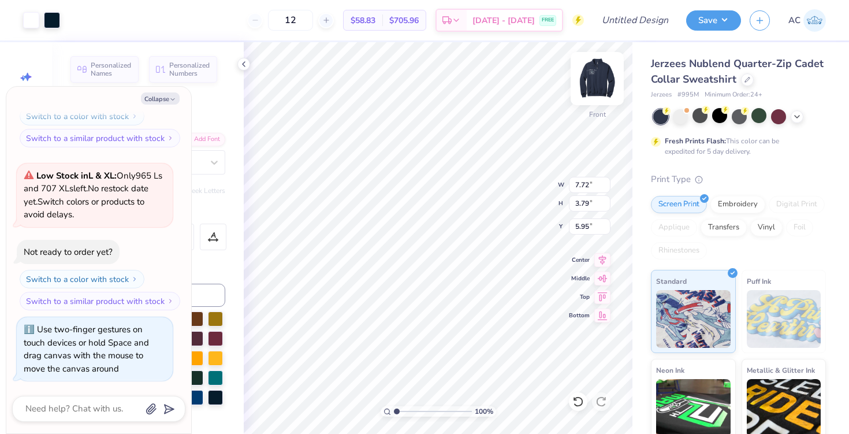
type textarea "x"
type input "14.82"
type input "7.28"
type textarea "x"
type input "5.22"
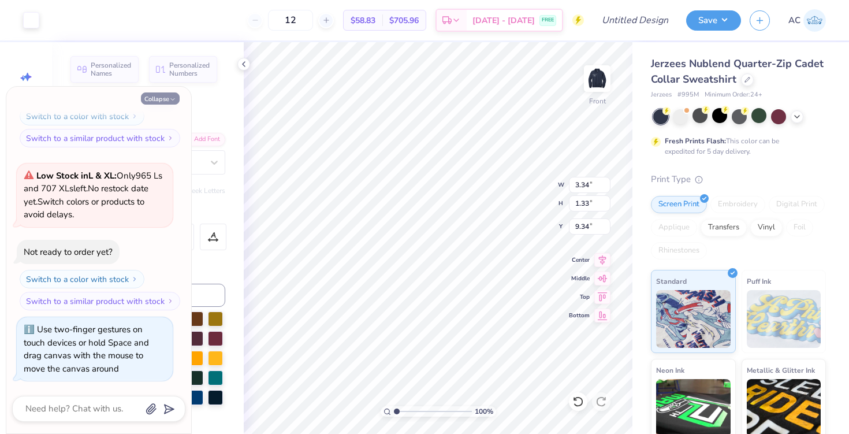
click at [160, 99] on button "Collapse" at bounding box center [160, 98] width 39 height 12
type textarea "x"
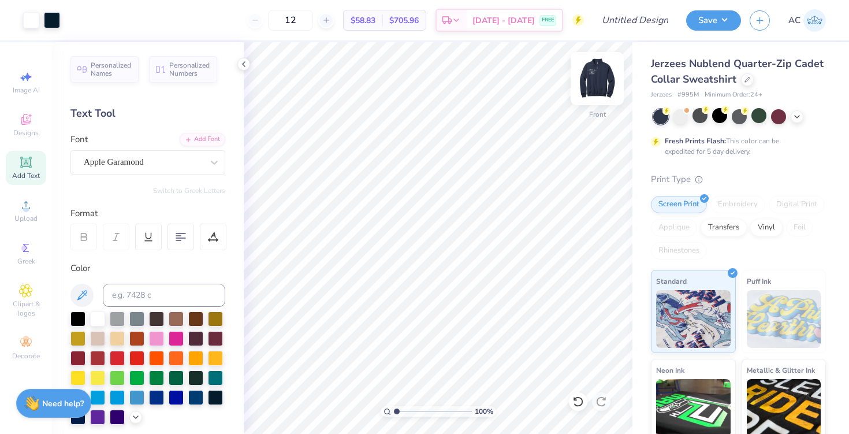
click at [602, 77] on img at bounding box center [597, 78] width 46 height 46
click at [602, 77] on img at bounding box center [596, 78] width 23 height 23
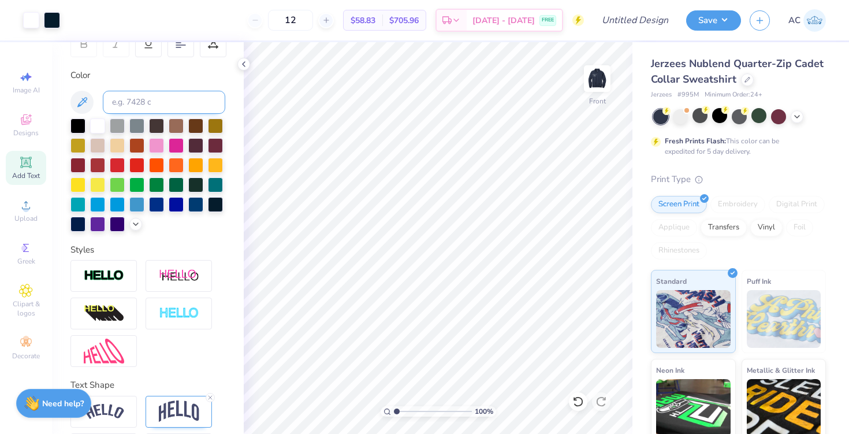
scroll to position [237, 0]
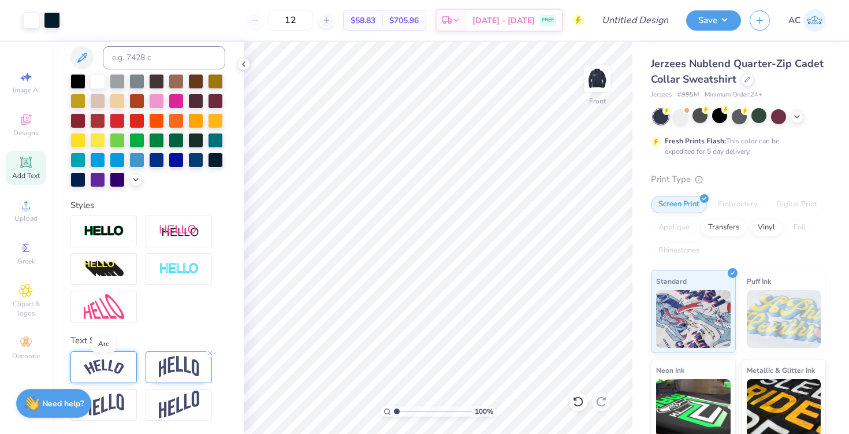
click at [102, 367] on img at bounding box center [104, 367] width 40 height 16
drag, startPoint x: 398, startPoint y: 412, endPoint x: 417, endPoint y: 410, distance: 19.7
type input "3.76"
click at [417, 410] on input "range" at bounding box center [433, 411] width 78 height 10
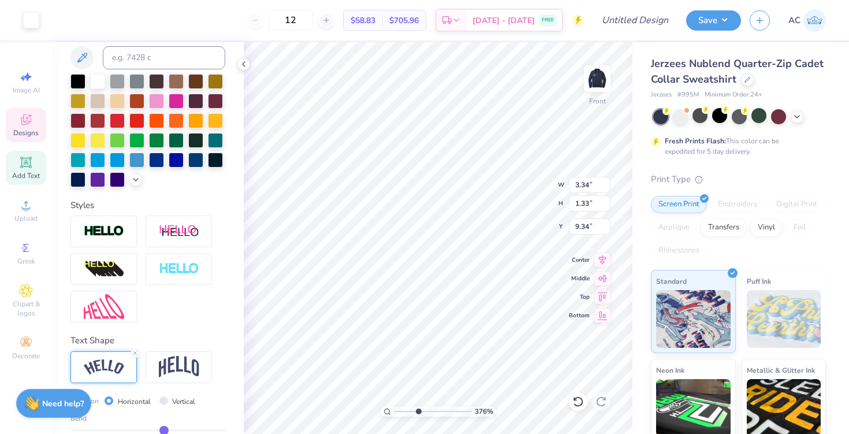
click at [108, 359] on img at bounding box center [104, 367] width 40 height 16
click at [577, 402] on icon at bounding box center [578, 401] width 12 height 12
click at [577, 403] on icon at bounding box center [578, 401] width 12 height 12
type input "9.34"
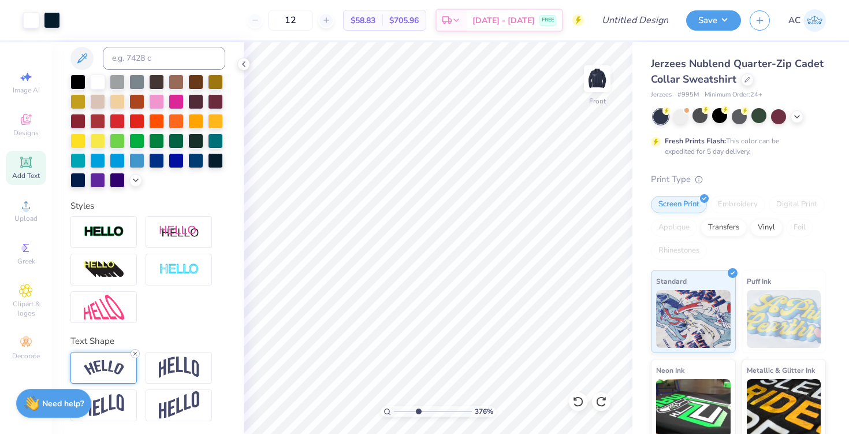
click at [136, 354] on icon at bounding box center [135, 353] width 7 height 7
click at [115, 370] on img at bounding box center [104, 368] width 40 height 16
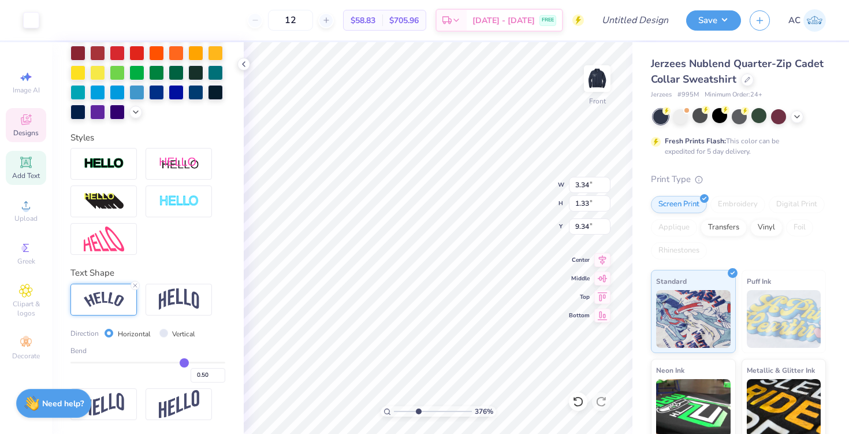
click at [32, 166] on icon at bounding box center [26, 162] width 14 height 14
type input "6.73"
type input "1.95"
type input "11.53"
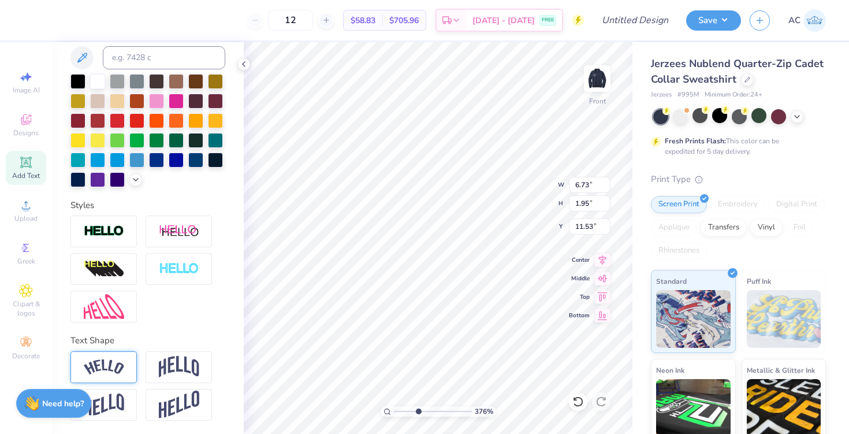
click at [102, 371] on img at bounding box center [104, 367] width 40 height 16
type input "9.13"
type input "2.56"
type input "11.22"
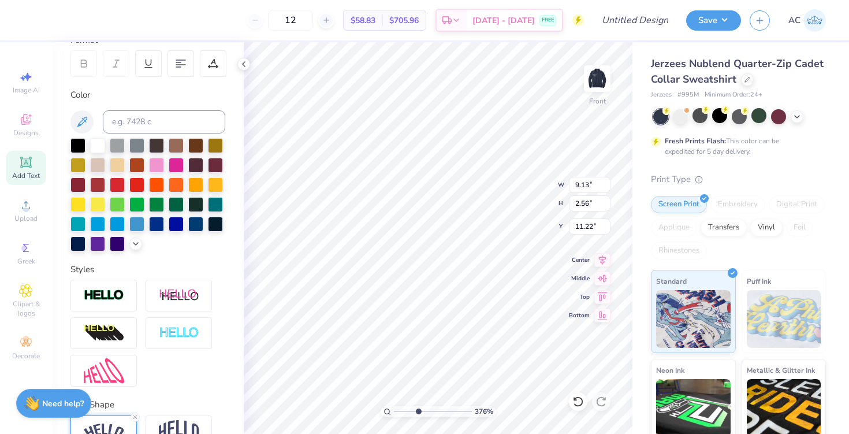
scroll to position [0, 0]
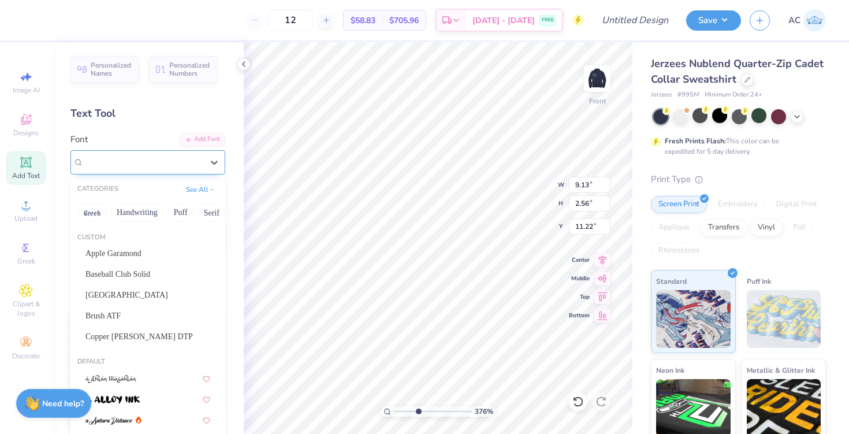
click at [126, 162] on div "Super Dream" at bounding box center [143, 162] width 121 height 18
click at [106, 290] on span "Brown College" at bounding box center [126, 295] width 83 height 12
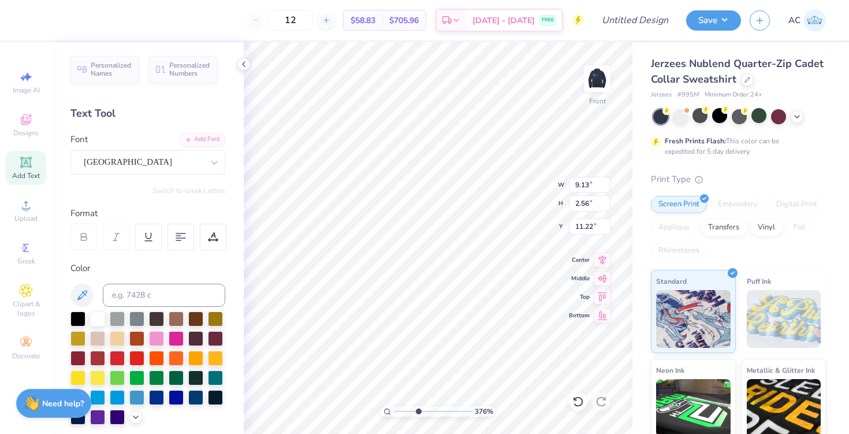
type input "7.49"
type input "2.46"
type input "11.27"
type textarea "T"
type textarea "UCSC"
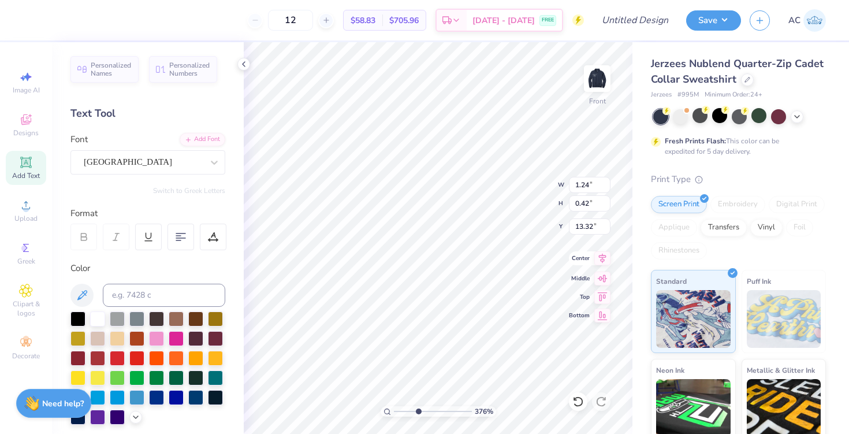
type input "1.24"
type input "0.42"
click at [83, 312] on div at bounding box center [77, 317] width 15 height 15
click at [216, 399] on div at bounding box center [215, 395] width 15 height 15
type input "9.34"
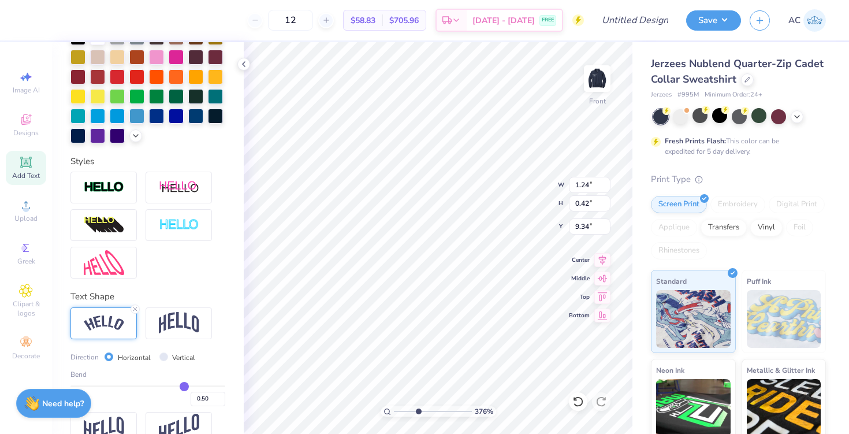
scroll to position [285, 0]
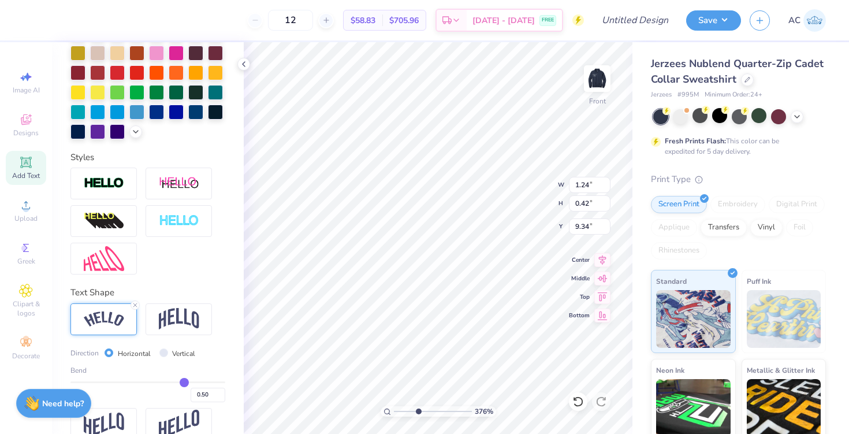
type input "0.49"
type input "0.47"
type input "0.43"
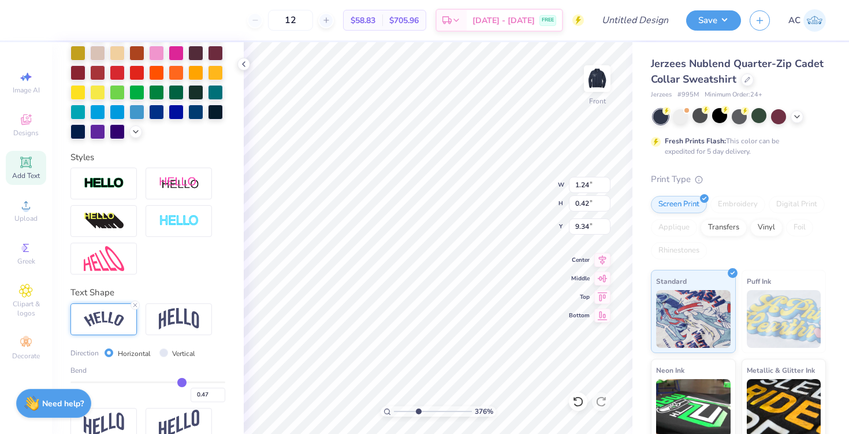
type input "0.43"
type input "0.37"
type input "0.33"
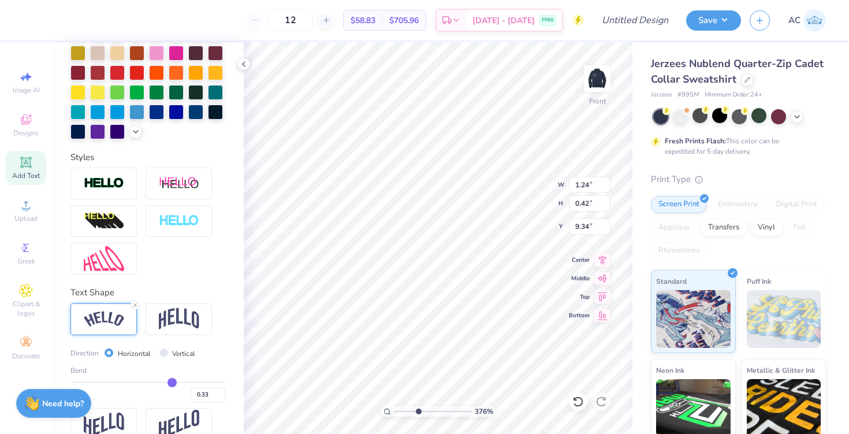
type input "0.31"
type input "0.27"
type input "0.22"
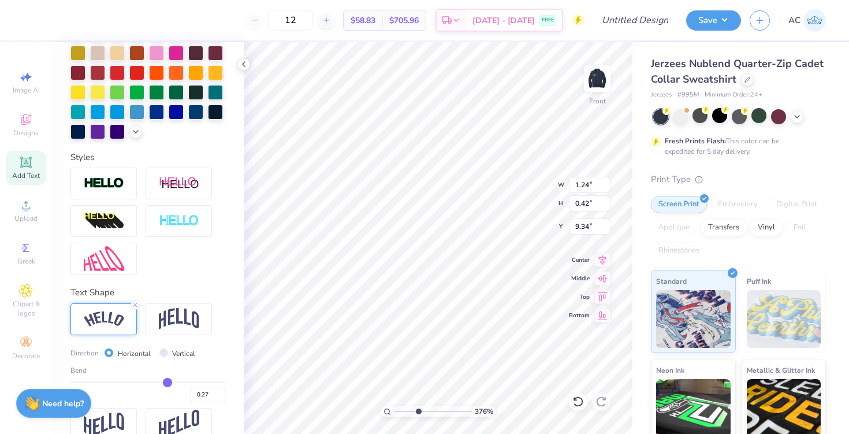
type input "0.22"
type input "0.19"
type input "0.17"
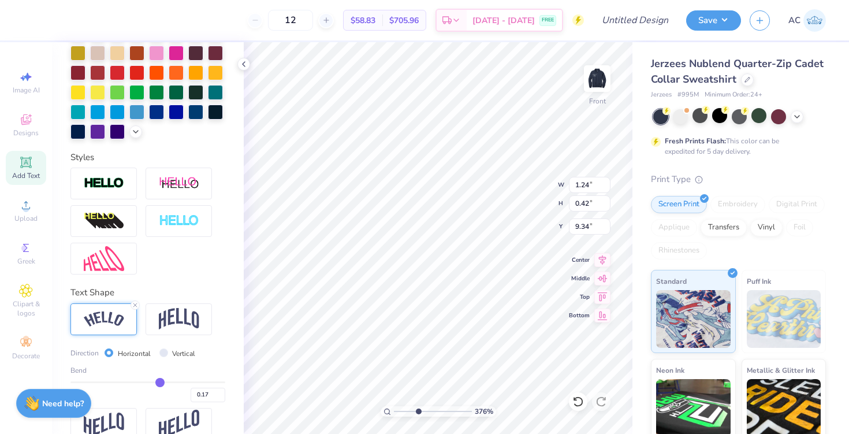
type input "0.14"
type input "0.11"
drag, startPoint x: 184, startPoint y: 383, endPoint x: 167, endPoint y: 391, distance: 19.1
click at [167, 383] on input "range" at bounding box center [147, 382] width 155 height 2
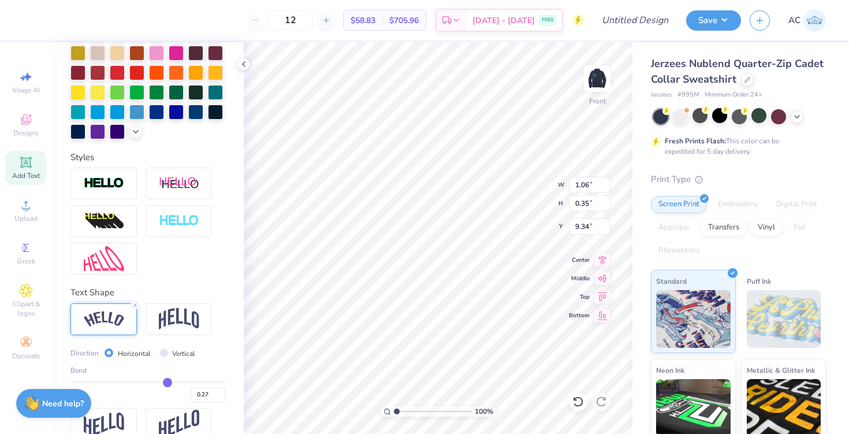
drag, startPoint x: 416, startPoint y: 411, endPoint x: 376, endPoint y: 413, distance: 39.3
click at [394, 413] on input "range" at bounding box center [433, 411] width 78 height 10
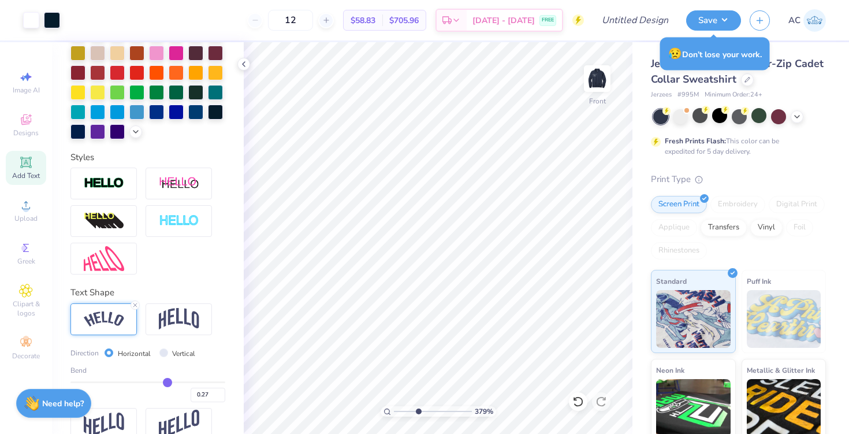
drag, startPoint x: 398, startPoint y: 412, endPoint x: 417, endPoint y: 418, distance: 20.8
click at [417, 416] on input "range" at bounding box center [433, 411] width 78 height 10
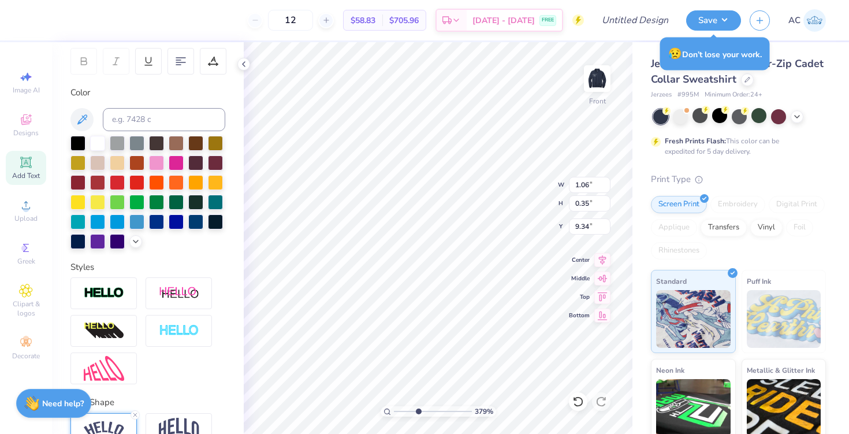
scroll to position [305, 0]
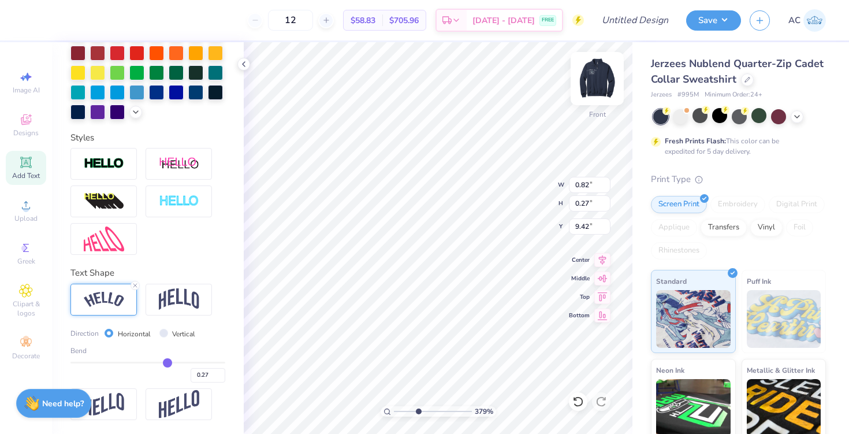
click at [597, 85] on img at bounding box center [597, 78] width 46 height 46
drag, startPoint x: 417, startPoint y: 410, endPoint x: 383, endPoint y: 410, distance: 33.5
click at [394, 410] on input "range" at bounding box center [433, 411] width 78 height 10
click at [595, 89] on img at bounding box center [597, 78] width 46 height 46
click at [600, 80] on img at bounding box center [597, 78] width 46 height 46
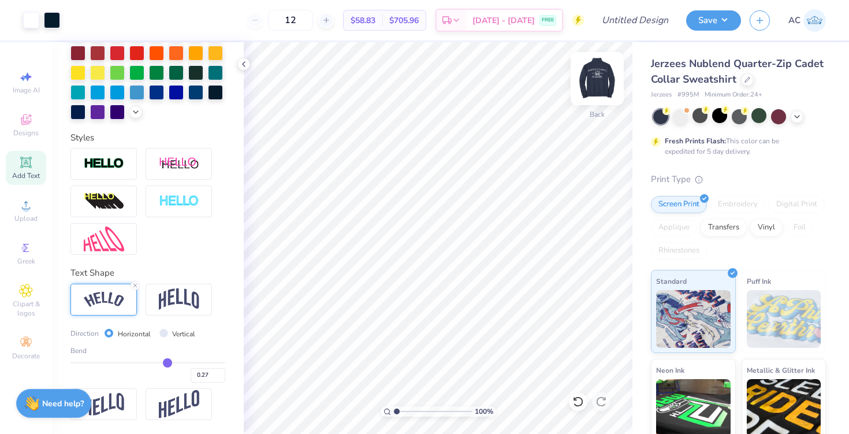
click at [592, 81] on img at bounding box center [597, 78] width 46 height 46
click at [600, 78] on img at bounding box center [597, 78] width 46 height 46
